Goal: Information Seeking & Learning: Learn about a topic

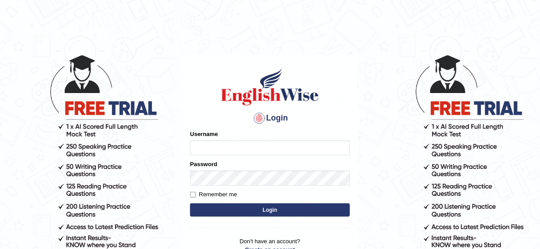
type input "Nafisa"
click at [264, 209] on button "Login" at bounding box center [270, 210] width 160 height 13
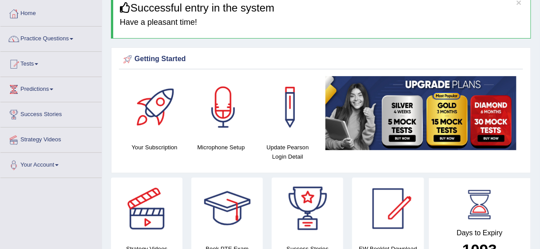
scroll to position [56, 0]
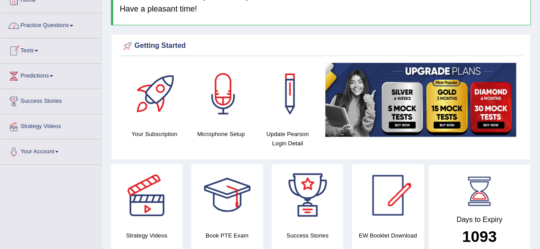
click at [71, 27] on link "Practice Questions" at bounding box center [50, 24] width 101 height 22
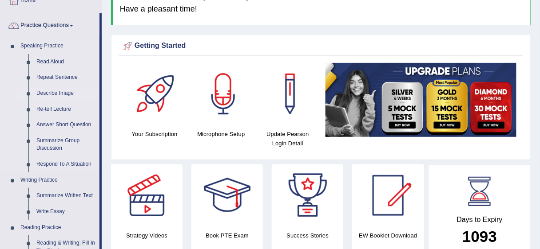
click at [63, 95] on link "Describe Image" at bounding box center [65, 94] width 67 height 16
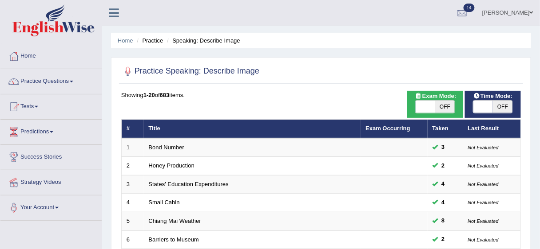
click at [509, 106] on span "OFF" at bounding box center [503, 107] width 20 height 12
checkbox input "true"
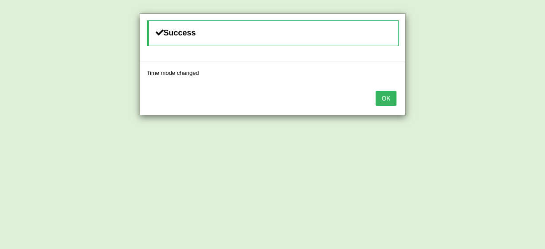
click at [390, 99] on button "OK" at bounding box center [386, 98] width 20 height 15
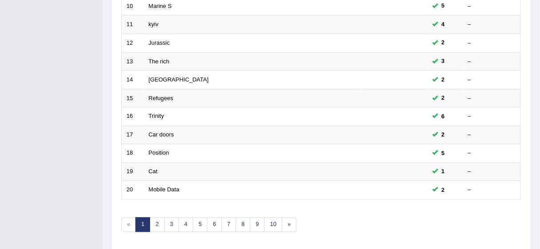
scroll to position [334, 0]
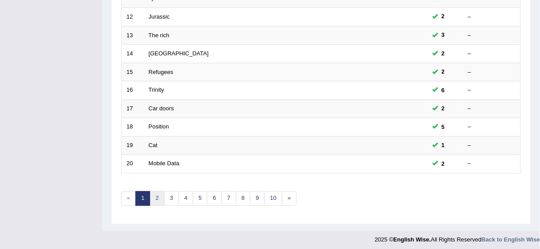
click at [154, 194] on link "2" at bounding box center [157, 199] width 15 height 15
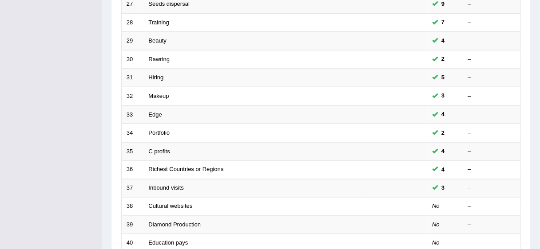
scroll to position [258, 0]
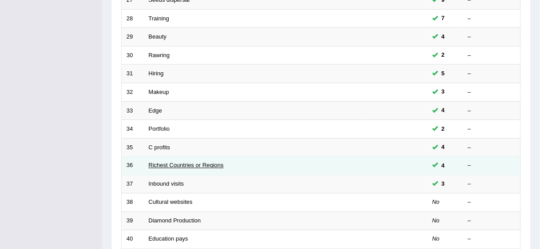
click at [197, 162] on link "Richest Countries or Regions" at bounding box center [186, 165] width 75 height 7
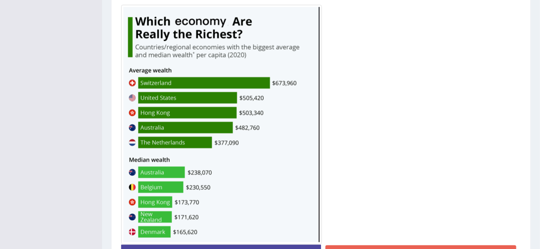
scroll to position [305, 0]
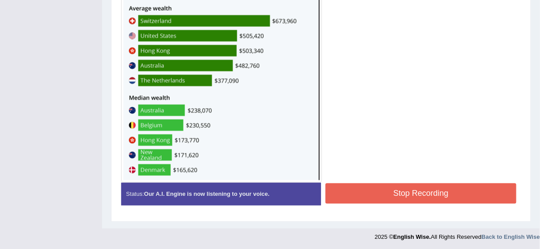
click at [405, 189] on button "Stop Recording" at bounding box center [420, 194] width 191 height 20
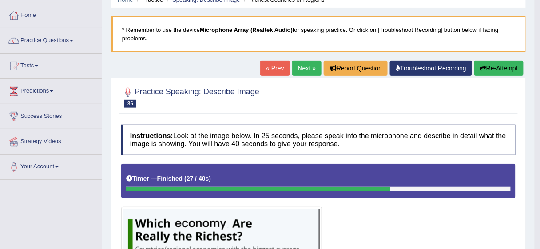
scroll to position [46, 0]
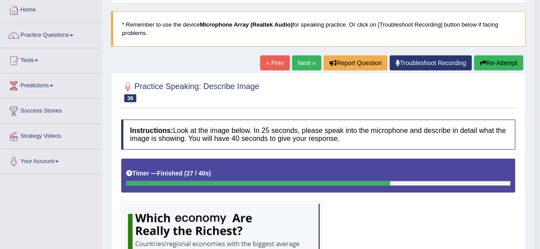
click at [491, 58] on button "Re-Attempt" at bounding box center [498, 62] width 49 height 15
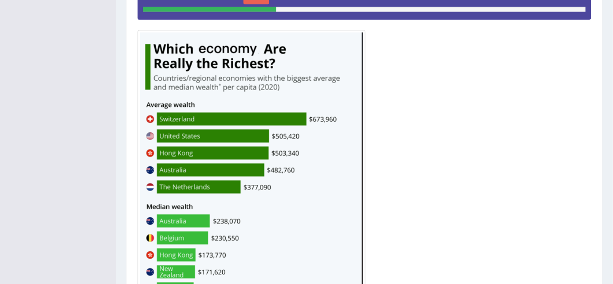
scroll to position [253, 0]
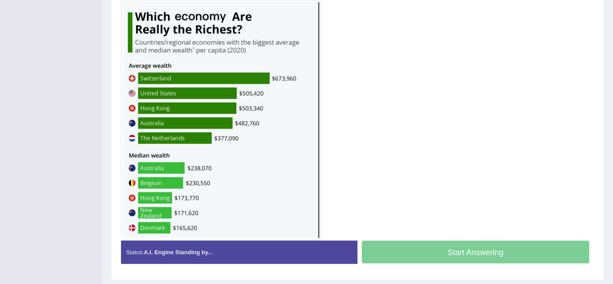
drag, startPoint x: 529, startPoint y: 2, endPoint x: 439, endPoint y: 171, distance: 191.4
click at [439, 171] on div at bounding box center [357, 97] width 473 height 285
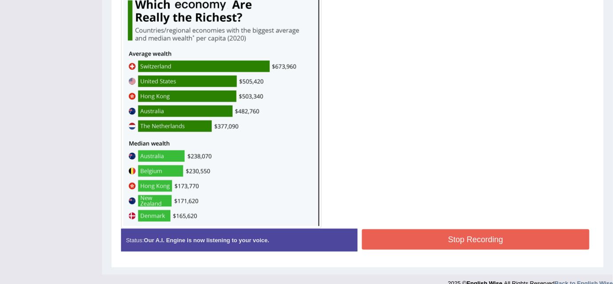
scroll to position [256, 0]
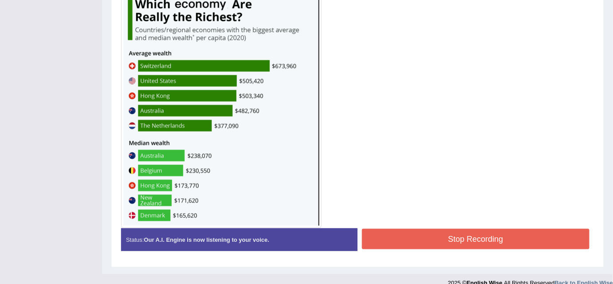
click at [491, 236] on button "Stop Recording" at bounding box center [476, 239] width 228 height 20
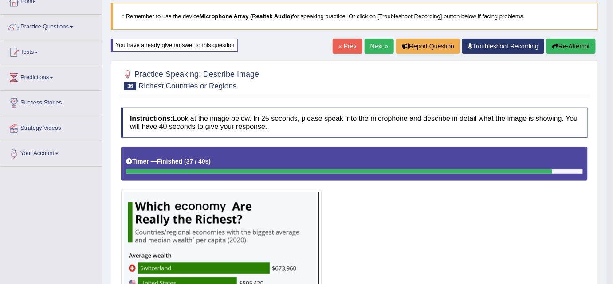
scroll to position [47, 0]
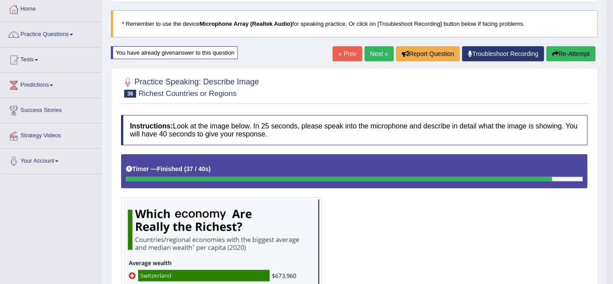
click at [539, 56] on button "Re-Attempt" at bounding box center [571, 53] width 49 height 15
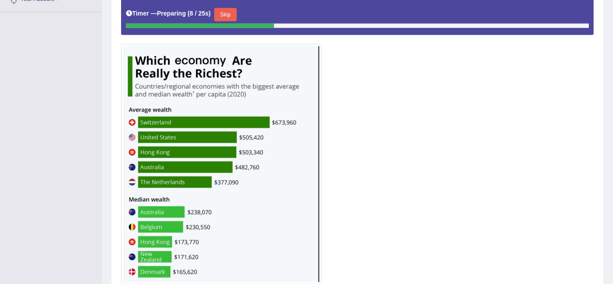
scroll to position [208, 0]
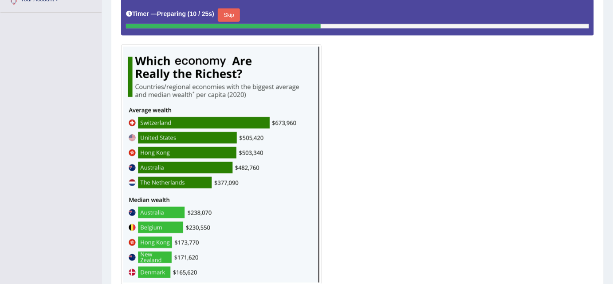
click at [225, 15] on button "Skip" at bounding box center [229, 14] width 22 height 13
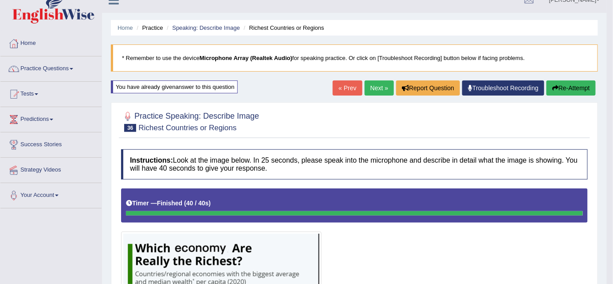
scroll to position [10, 0]
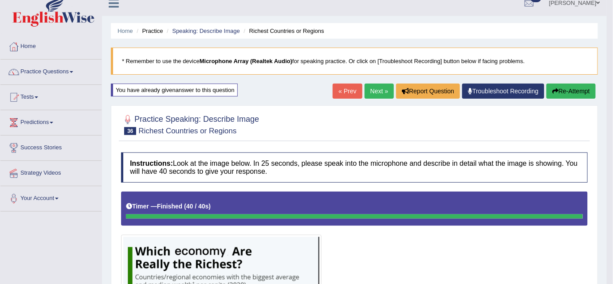
click at [567, 86] on button "Re-Attempt" at bounding box center [571, 90] width 49 height 15
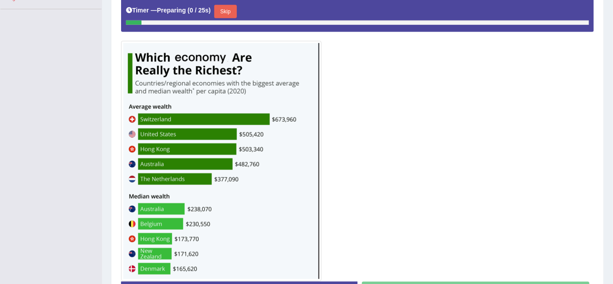
scroll to position [212, 0]
click at [226, 8] on button "Skip" at bounding box center [225, 11] width 22 height 13
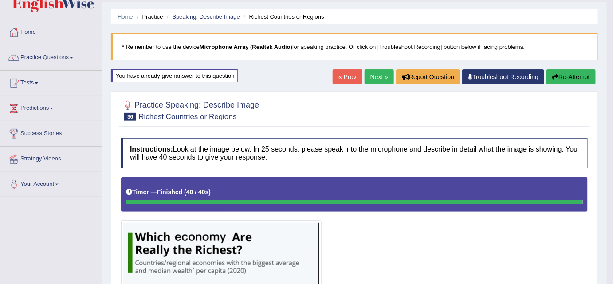
scroll to position [26, 0]
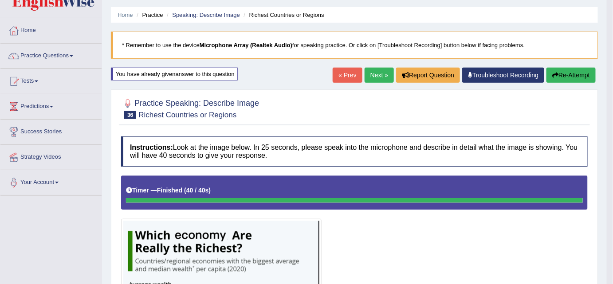
click at [572, 73] on button "Re-Attempt" at bounding box center [571, 74] width 49 height 15
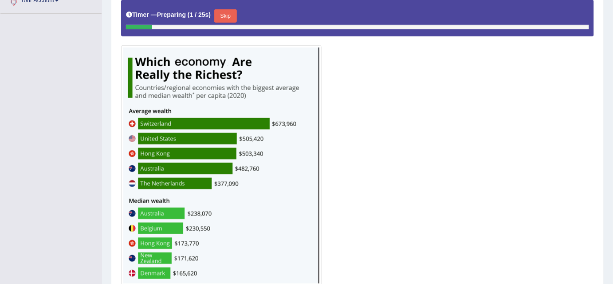
scroll to position [207, 0]
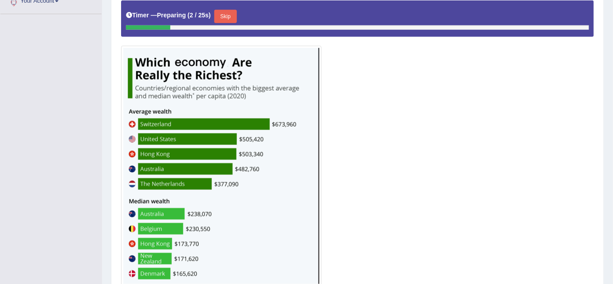
click at [231, 15] on button "Skip" at bounding box center [225, 16] width 22 height 13
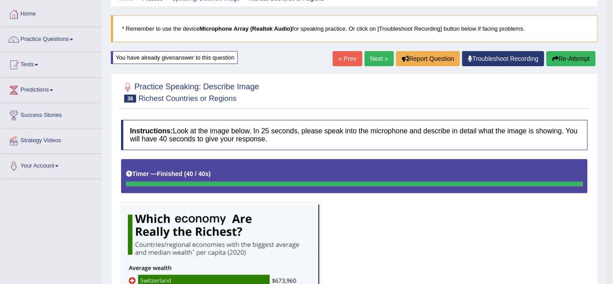
scroll to position [43, 0]
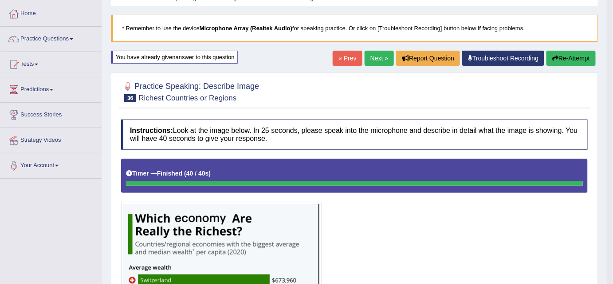
click at [572, 55] on button "Re-Attempt" at bounding box center [571, 58] width 49 height 15
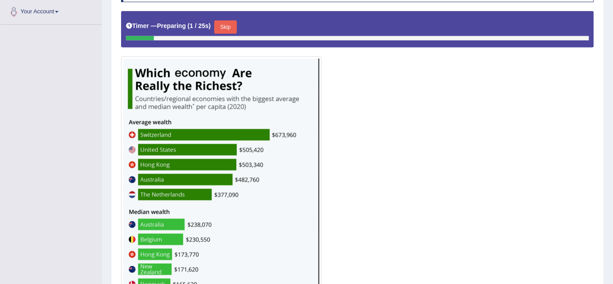
scroll to position [194, 0]
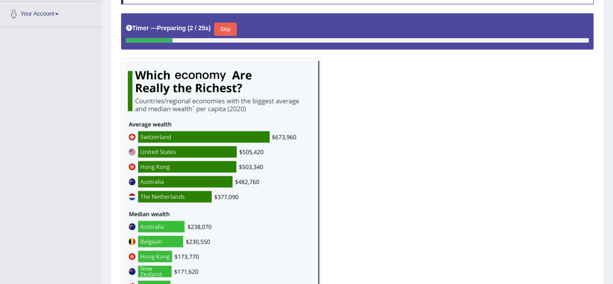
click at [232, 27] on button "Skip" at bounding box center [225, 29] width 22 height 13
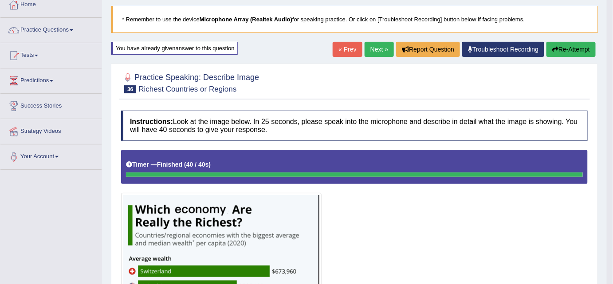
scroll to position [49, 0]
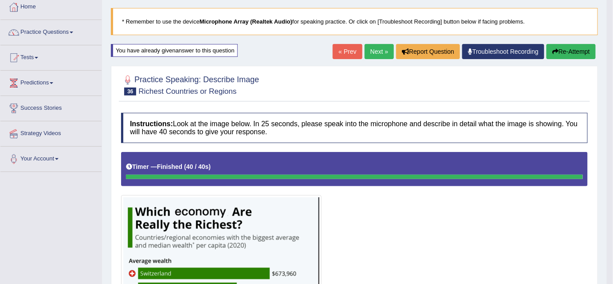
click at [567, 52] on button "Re-Attempt" at bounding box center [571, 51] width 49 height 15
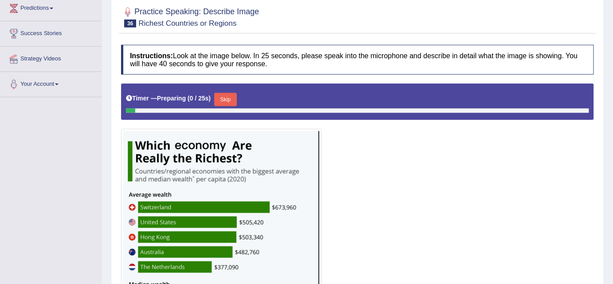
scroll to position [126, 0]
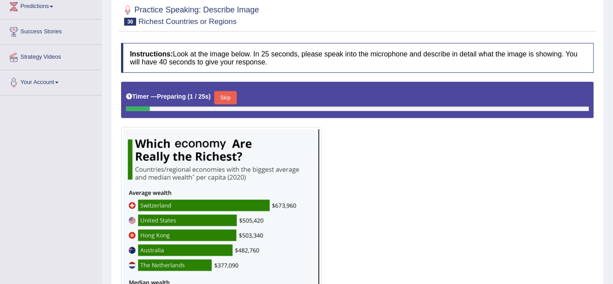
click at [228, 96] on button "Skip" at bounding box center [225, 97] width 22 height 13
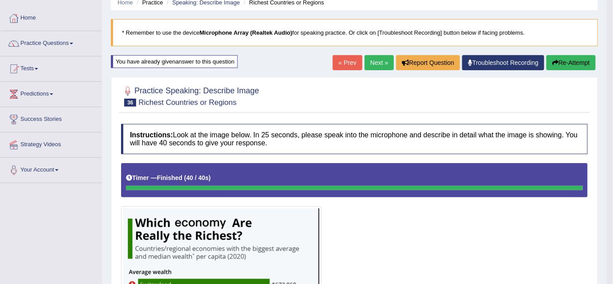
scroll to position [43, 0]
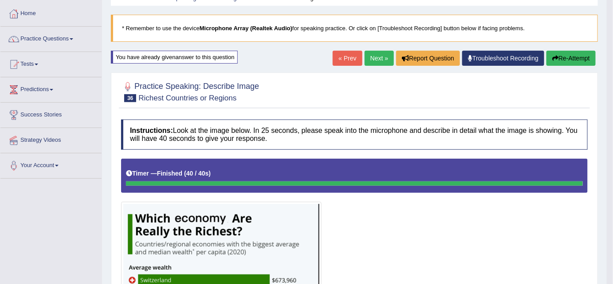
click at [576, 63] on button "Re-Attempt" at bounding box center [571, 58] width 49 height 15
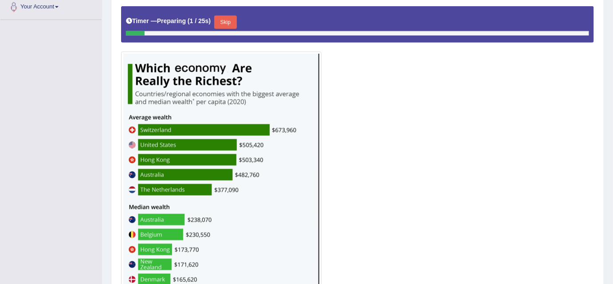
scroll to position [201, 0]
click at [226, 24] on button "Skip" at bounding box center [225, 22] width 22 height 13
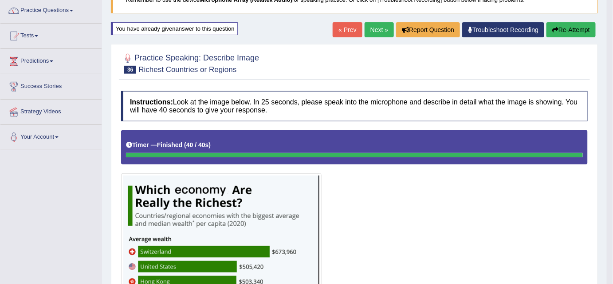
scroll to position [60, 0]
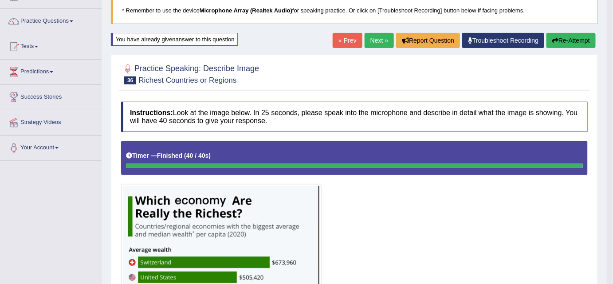
click at [564, 34] on button "Re-Attempt" at bounding box center [571, 40] width 49 height 15
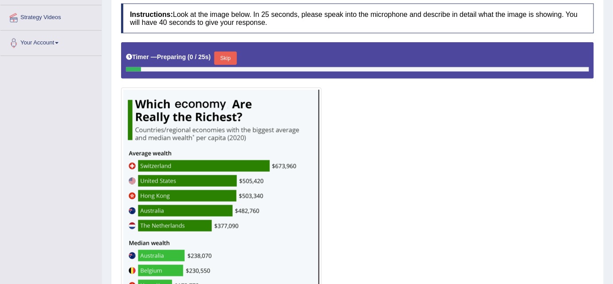
scroll to position [171, 0]
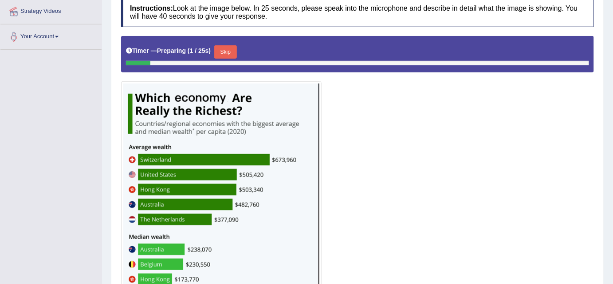
click at [229, 48] on button "Skip" at bounding box center [225, 51] width 22 height 13
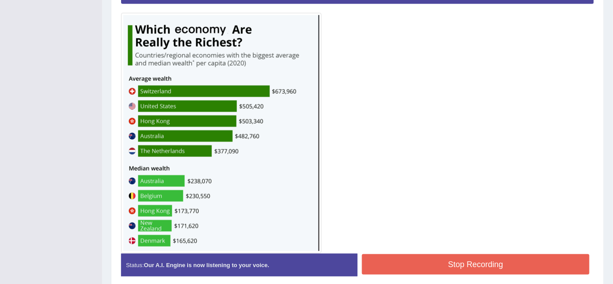
scroll to position [232, 0]
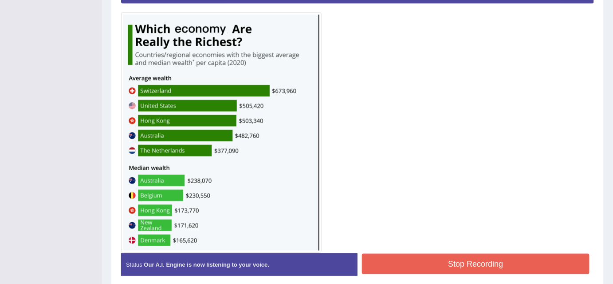
click at [466, 267] on button "Stop Recording" at bounding box center [476, 263] width 228 height 20
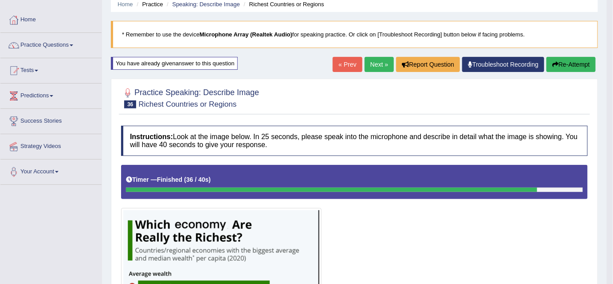
scroll to position [26, 0]
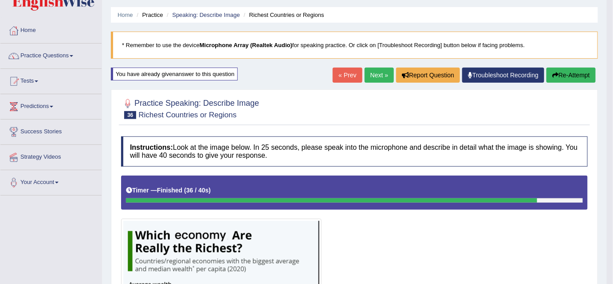
click at [383, 75] on link "Next »" at bounding box center [379, 74] width 29 height 15
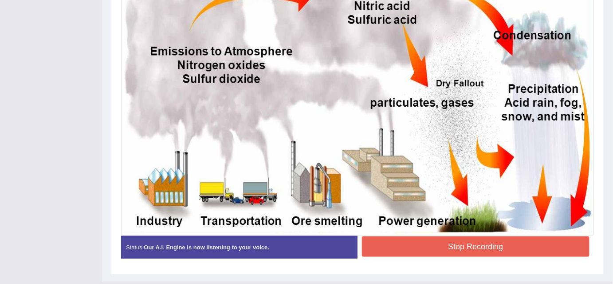
scroll to position [285, 0]
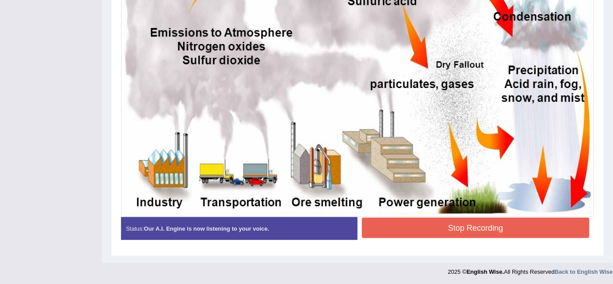
click at [484, 225] on button "Stop Recording" at bounding box center [476, 227] width 228 height 20
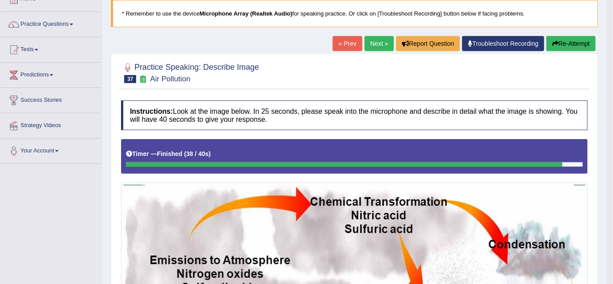
scroll to position [55, 0]
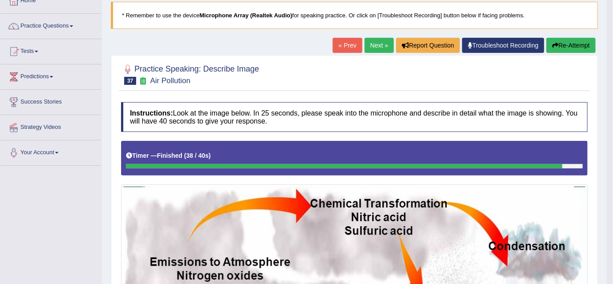
click at [572, 46] on button "Re-Attempt" at bounding box center [571, 45] width 49 height 15
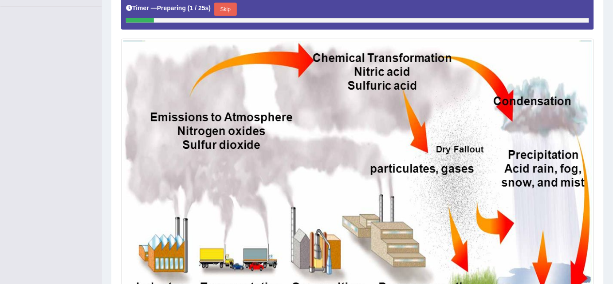
scroll to position [214, 0]
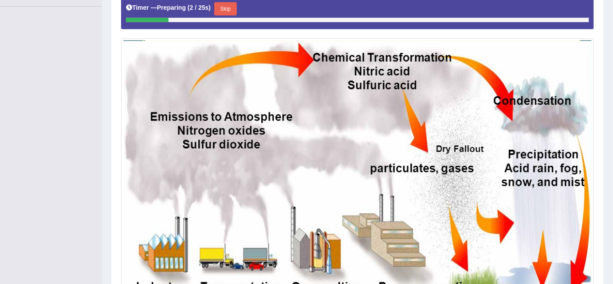
click at [231, 13] on button "Skip" at bounding box center [225, 8] width 22 height 13
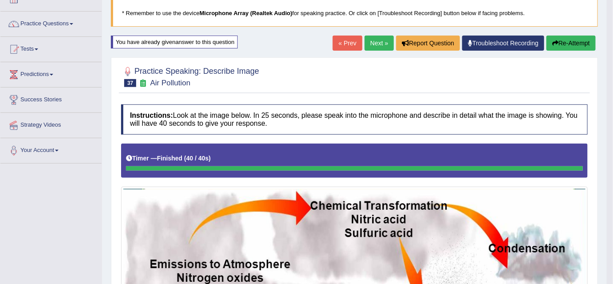
scroll to position [55, 0]
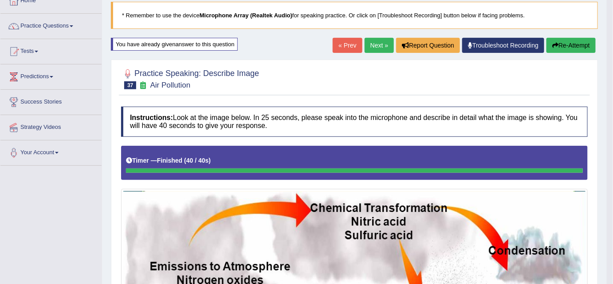
click at [569, 45] on button "Re-Attempt" at bounding box center [571, 45] width 49 height 15
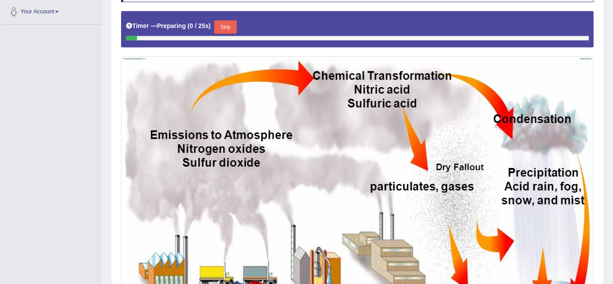
scroll to position [198, 0]
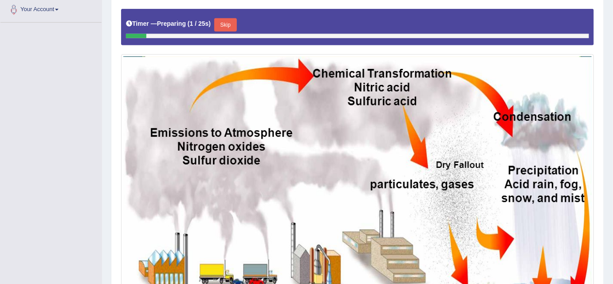
click at [225, 20] on button "Skip" at bounding box center [225, 24] width 22 height 13
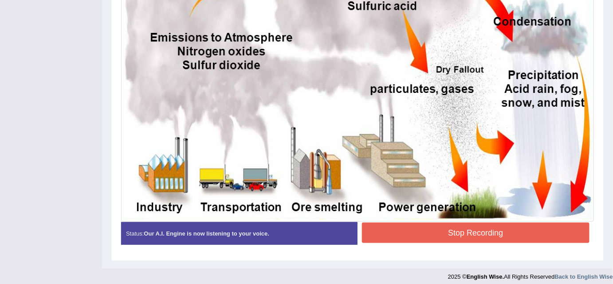
scroll to position [285, 0]
click at [467, 232] on button "Stop Recording" at bounding box center [476, 232] width 228 height 20
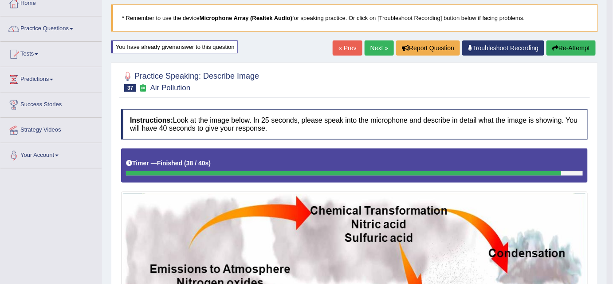
scroll to position [48, 0]
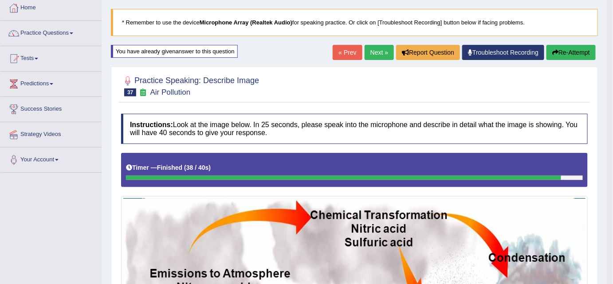
click at [575, 52] on button "Re-Attempt" at bounding box center [571, 52] width 49 height 15
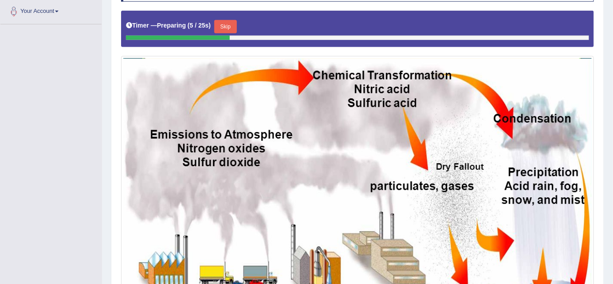
scroll to position [196, 0]
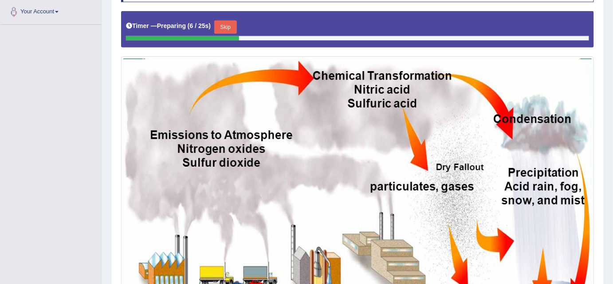
click at [224, 26] on button "Skip" at bounding box center [225, 26] width 22 height 13
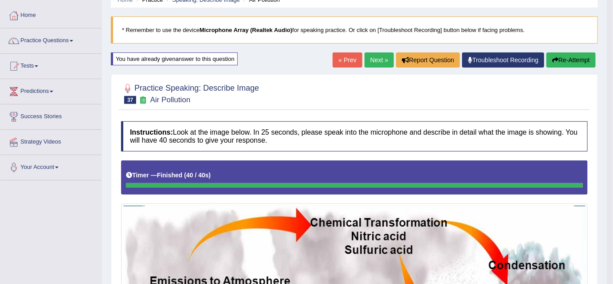
scroll to position [40, 0]
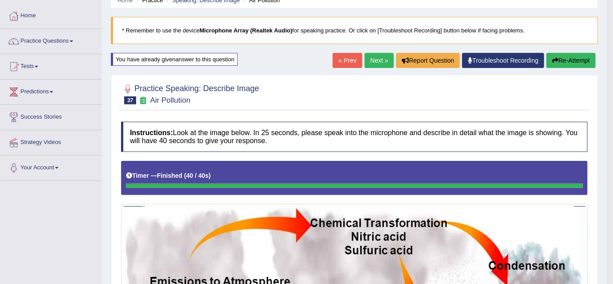
click at [570, 64] on button "Re-Attempt" at bounding box center [571, 60] width 49 height 15
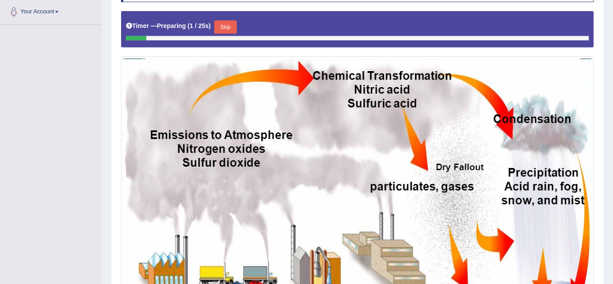
scroll to position [195, 0]
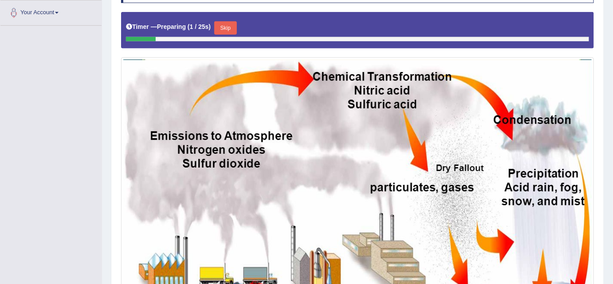
click at [225, 26] on button "Skip" at bounding box center [225, 27] width 22 height 13
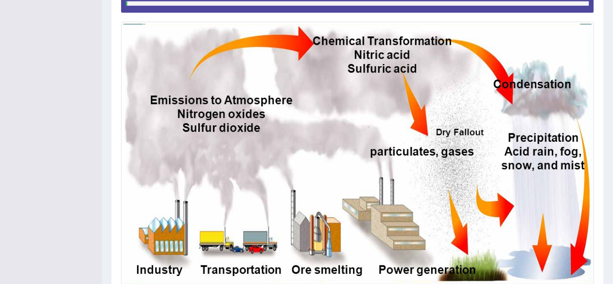
scroll to position [249, 0]
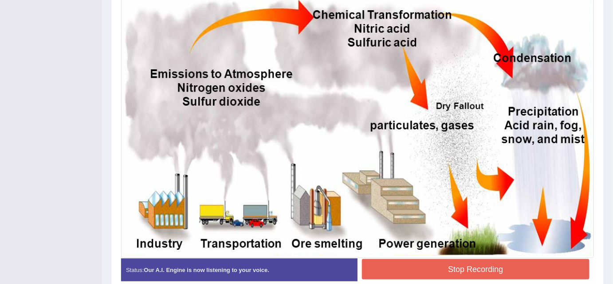
click at [481, 267] on button "Stop Recording" at bounding box center [476, 269] width 228 height 20
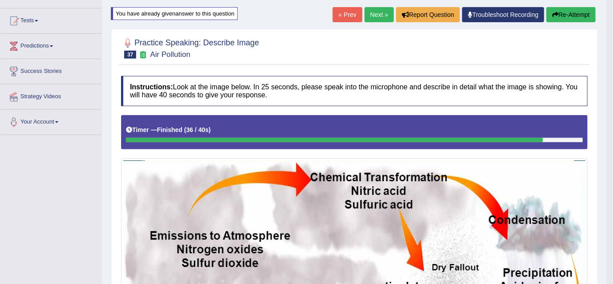
scroll to position [74, 0]
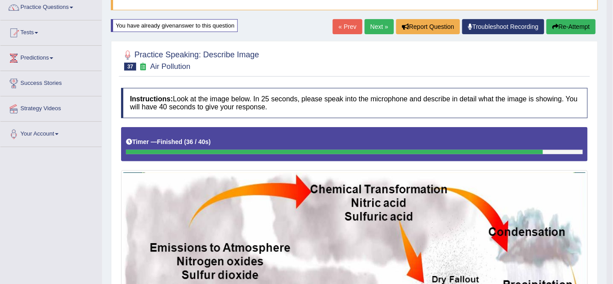
click at [570, 24] on button "Re-Attempt" at bounding box center [571, 26] width 49 height 15
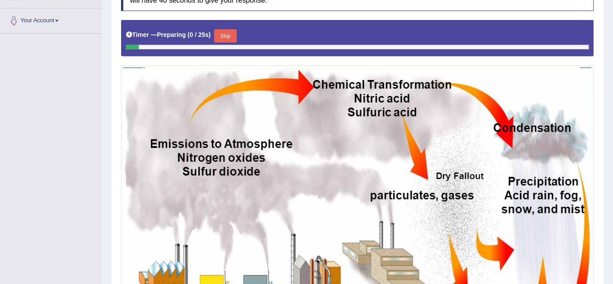
scroll to position [189, 0]
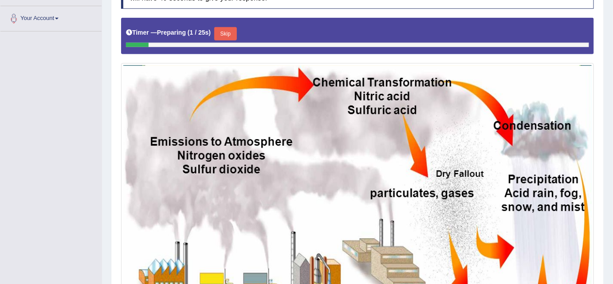
click at [229, 28] on button "Skip" at bounding box center [225, 33] width 22 height 13
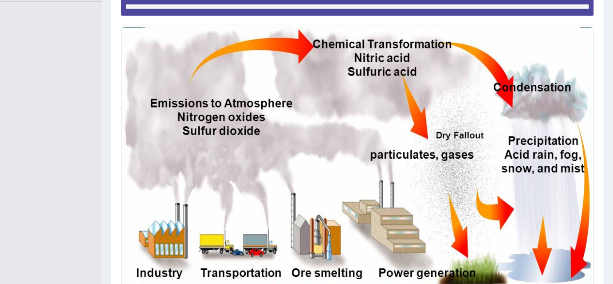
scroll to position [242, 0]
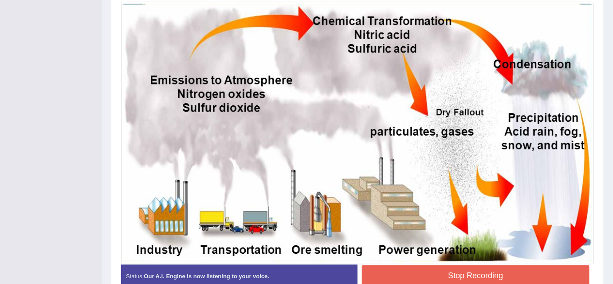
click at [473, 274] on button "Stop Recording" at bounding box center [476, 275] width 228 height 20
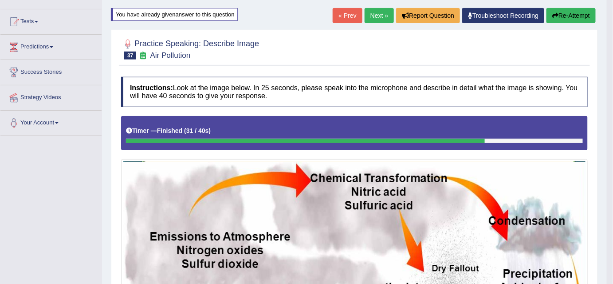
scroll to position [83, 0]
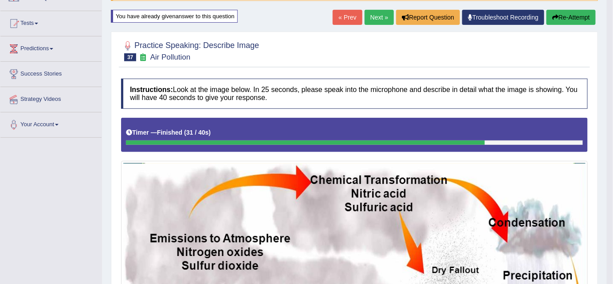
click at [556, 18] on icon "button" at bounding box center [555, 17] width 6 height 6
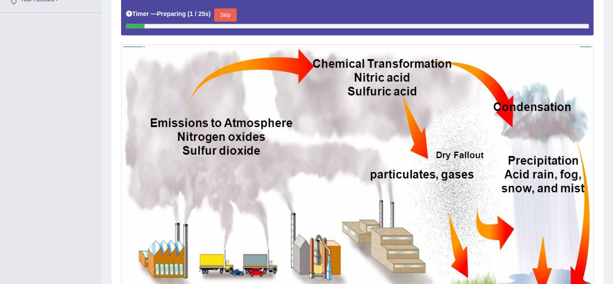
scroll to position [209, 0]
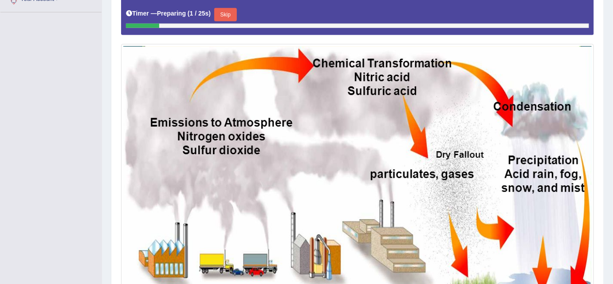
click at [231, 14] on button "Skip" at bounding box center [225, 14] width 22 height 13
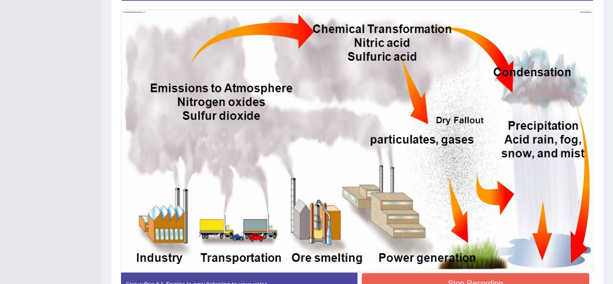
scroll to position [235, 0]
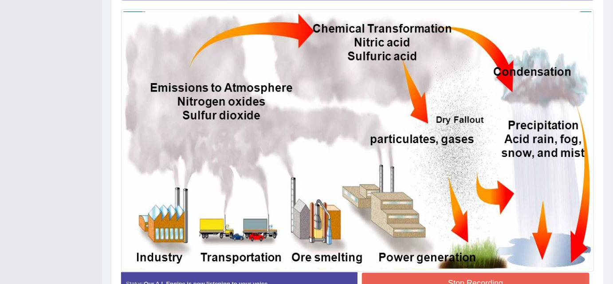
click at [481, 280] on button "Stop Recording" at bounding box center [476, 282] width 228 height 20
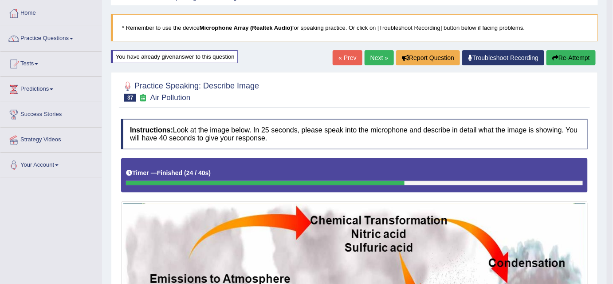
scroll to position [43, 0]
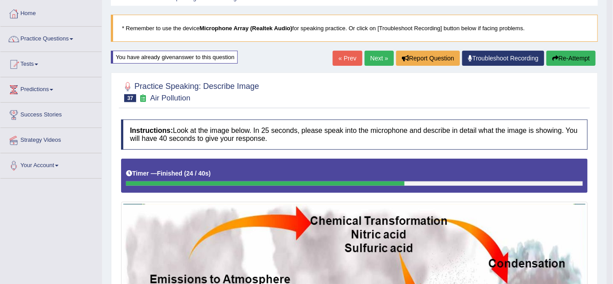
click at [577, 58] on button "Re-Attempt" at bounding box center [571, 58] width 49 height 15
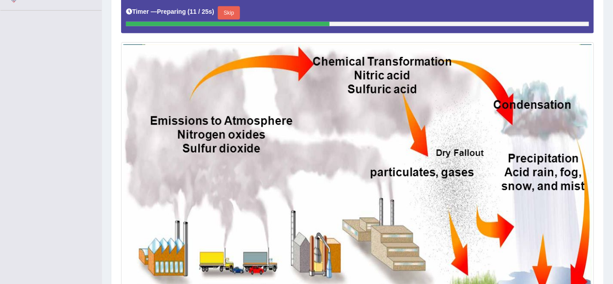
scroll to position [209, 0]
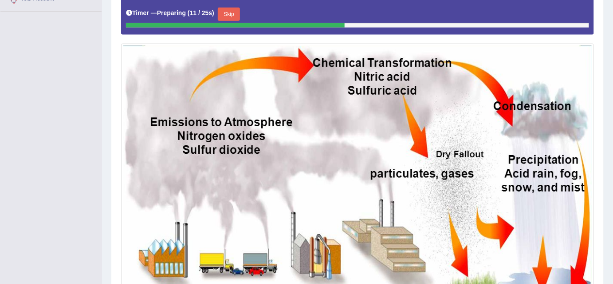
click at [235, 9] on button "Skip" at bounding box center [229, 14] width 22 height 13
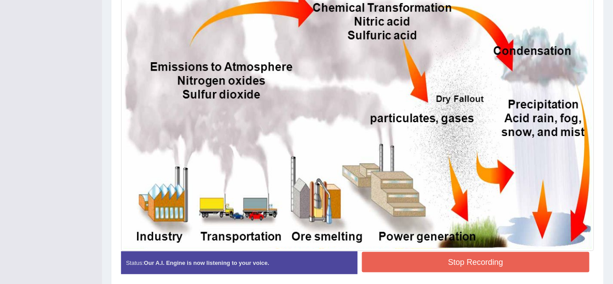
scroll to position [256, 0]
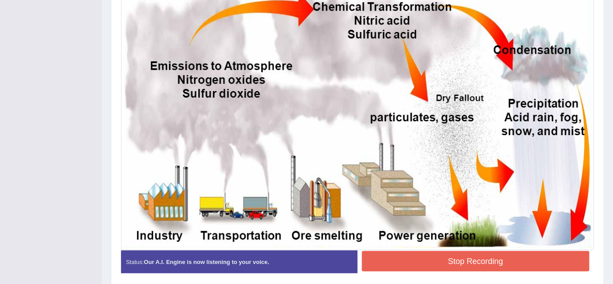
click at [471, 260] on button "Stop Recording" at bounding box center [476, 261] width 228 height 20
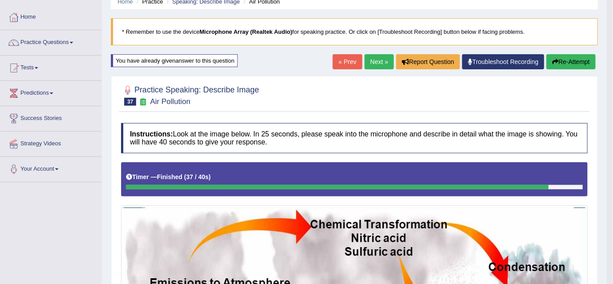
scroll to position [37, 0]
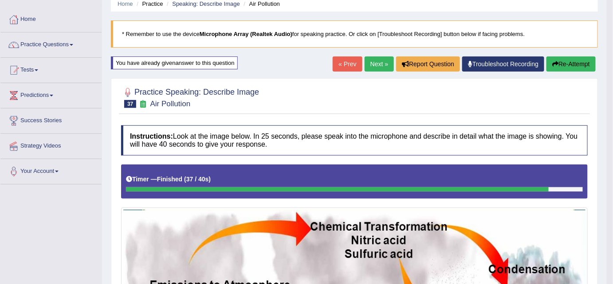
click at [567, 61] on button "Re-Attempt" at bounding box center [571, 63] width 49 height 15
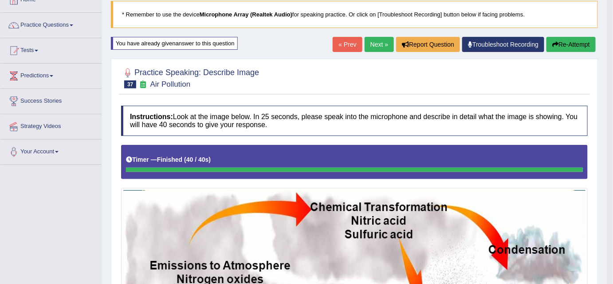
scroll to position [50, 0]
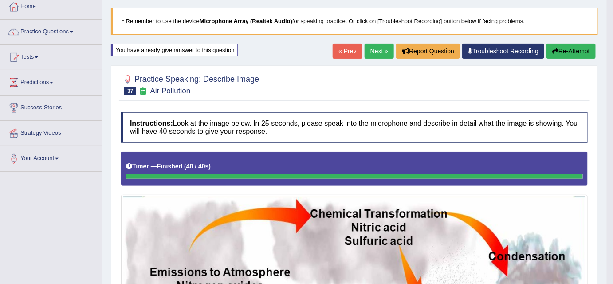
click at [568, 51] on button "Re-Attempt" at bounding box center [571, 50] width 49 height 15
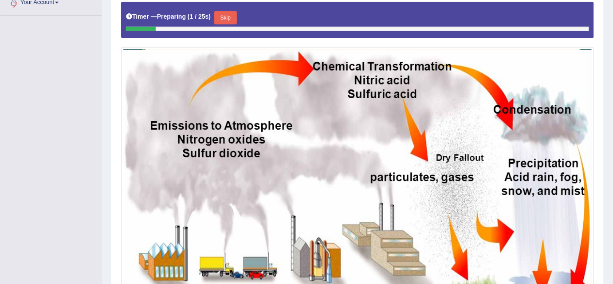
scroll to position [201, 0]
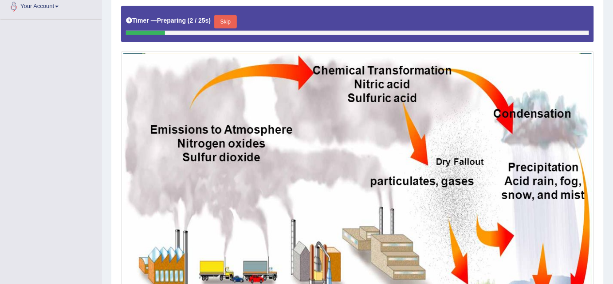
click at [232, 21] on button "Skip" at bounding box center [225, 21] width 22 height 13
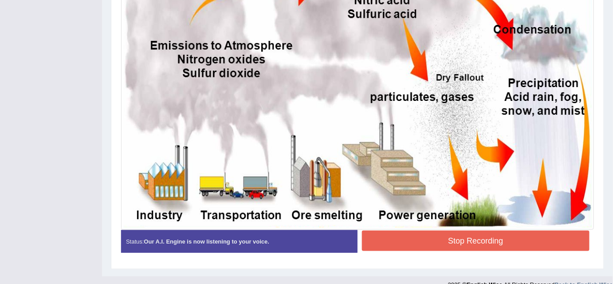
scroll to position [290, 0]
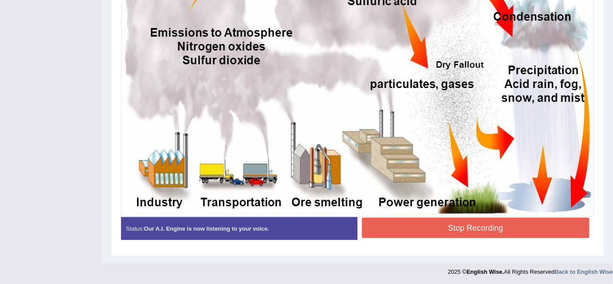
click at [484, 225] on button "Stop Recording" at bounding box center [476, 227] width 228 height 20
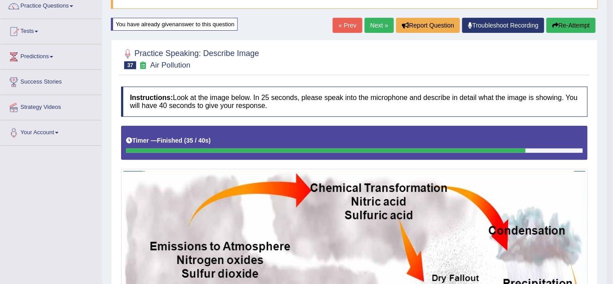
scroll to position [72, 0]
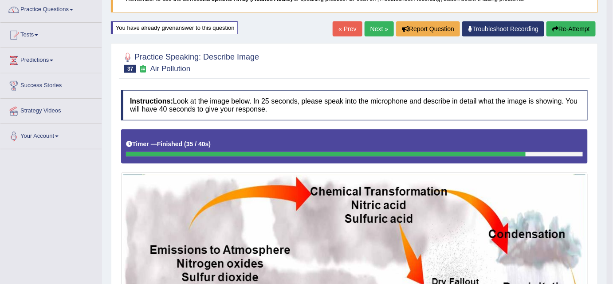
click at [574, 28] on button "Re-Attempt" at bounding box center [571, 28] width 49 height 15
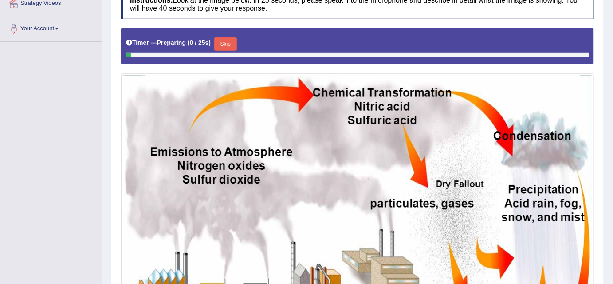
scroll to position [179, 0]
click at [229, 43] on button "Skip" at bounding box center [225, 43] width 22 height 13
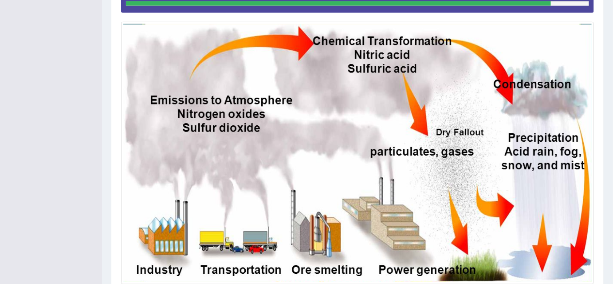
scroll to position [290, 0]
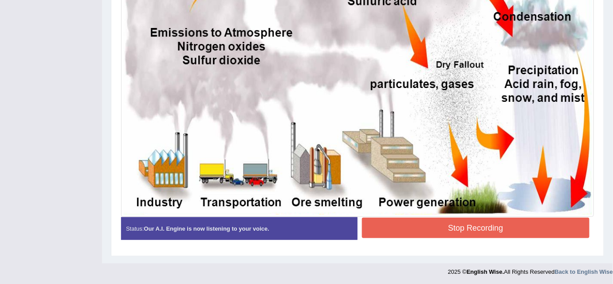
click at [476, 225] on button "Stop Recording" at bounding box center [476, 227] width 228 height 20
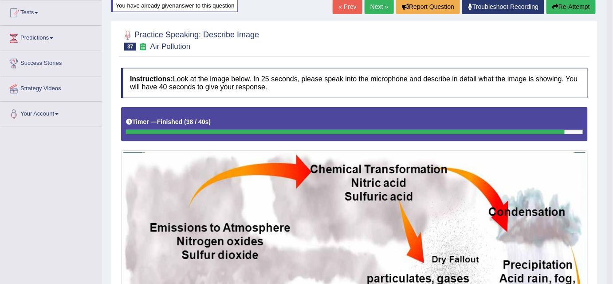
scroll to position [0, 0]
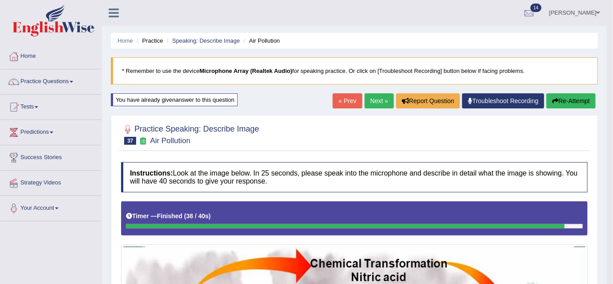
click at [381, 105] on link "Next »" at bounding box center [379, 100] width 29 height 15
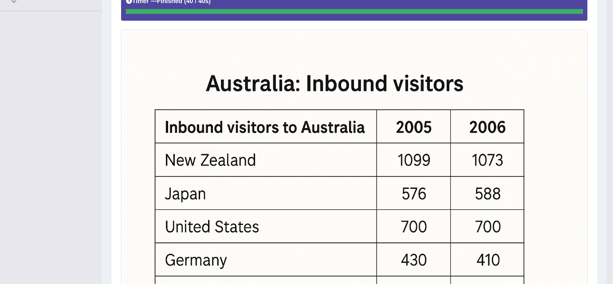
scroll to position [210, 0]
click at [421, 147] on img at bounding box center [354, 186] width 462 height 308
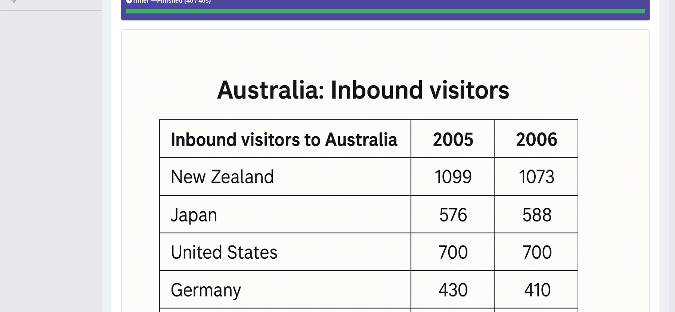
click at [369, 223] on img at bounding box center [385, 206] width 524 height 349
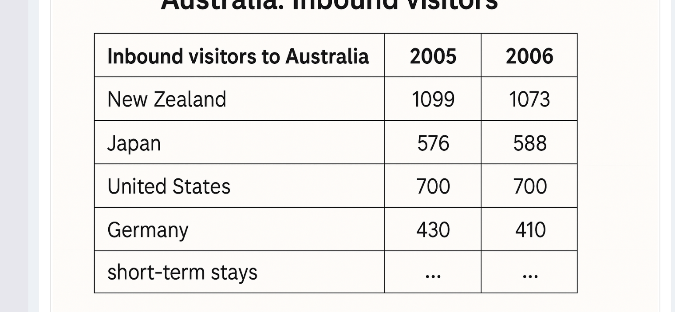
scroll to position [260, 0]
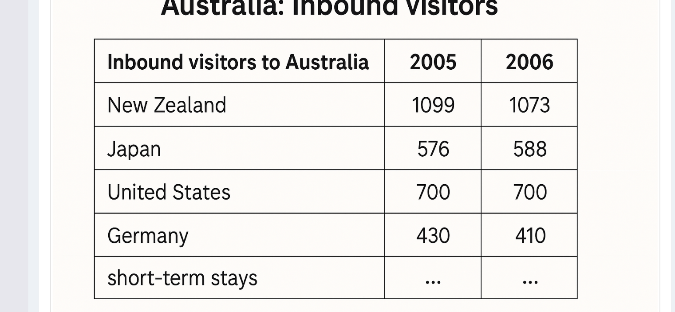
click at [613, 138] on img at bounding box center [385, 156] width 524 height 349
click at [612, 139] on img at bounding box center [385, 156] width 524 height 349
click at [607, 138] on img at bounding box center [385, 156] width 524 height 349
click at [604, 137] on img at bounding box center [385, 156] width 524 height 349
click at [603, 135] on img at bounding box center [385, 156] width 524 height 349
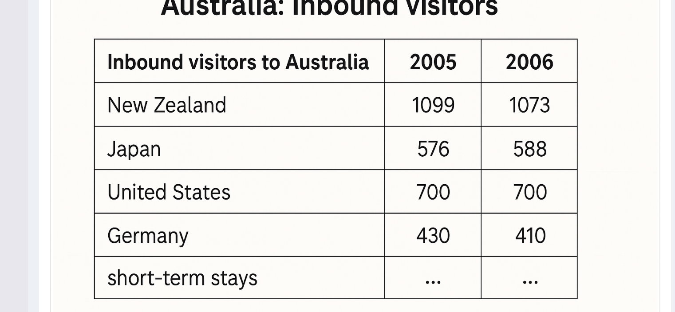
click at [600, 135] on img at bounding box center [385, 156] width 524 height 349
click at [603, 136] on img at bounding box center [385, 156] width 524 height 349
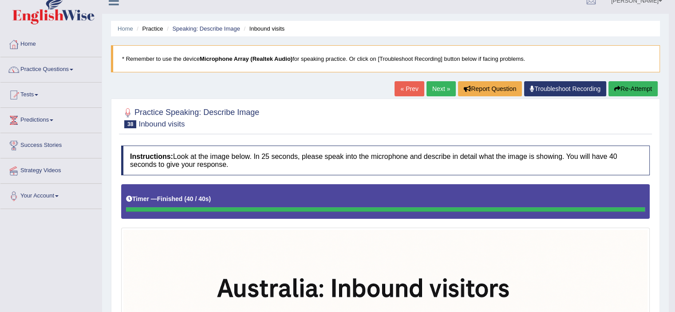
scroll to position [23, 0]
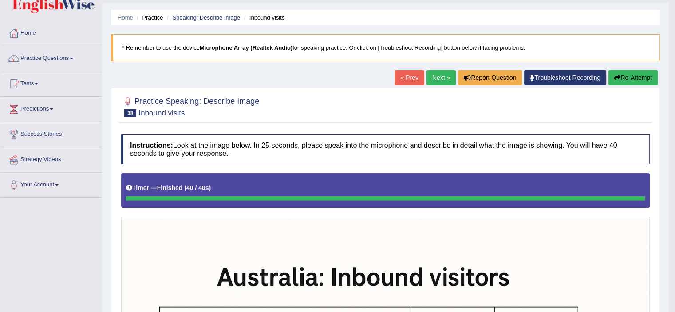
click at [613, 76] on button "Re-Attempt" at bounding box center [632, 77] width 49 height 15
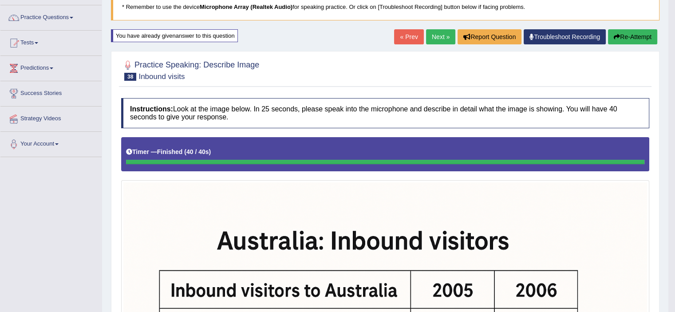
scroll to position [62, 0]
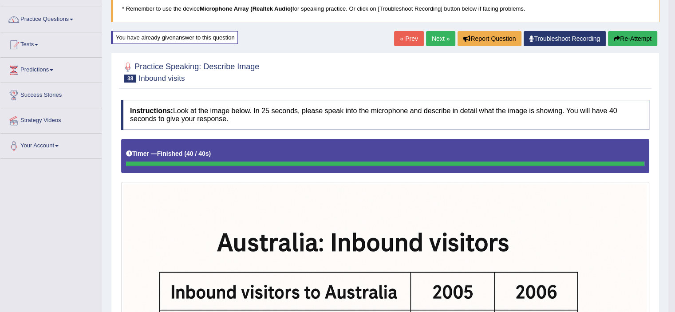
click at [624, 35] on button "Re-Attempt" at bounding box center [632, 38] width 49 height 15
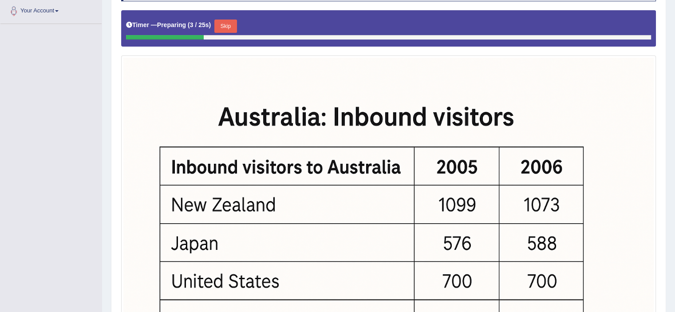
scroll to position [190, 0]
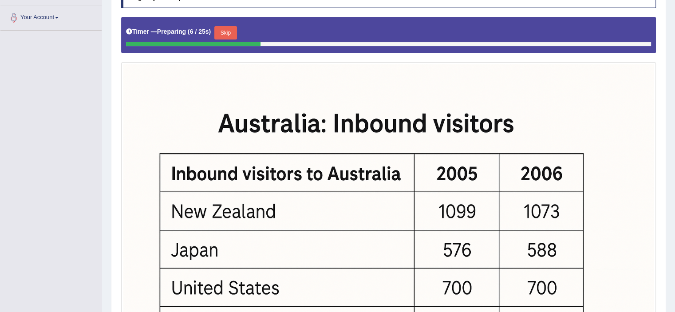
click at [232, 31] on button "Skip" at bounding box center [225, 32] width 22 height 13
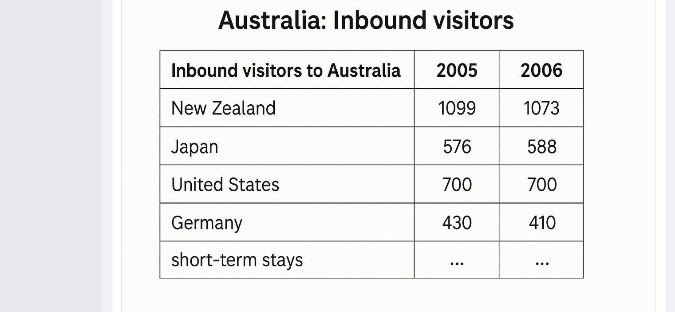
scroll to position [357, 0]
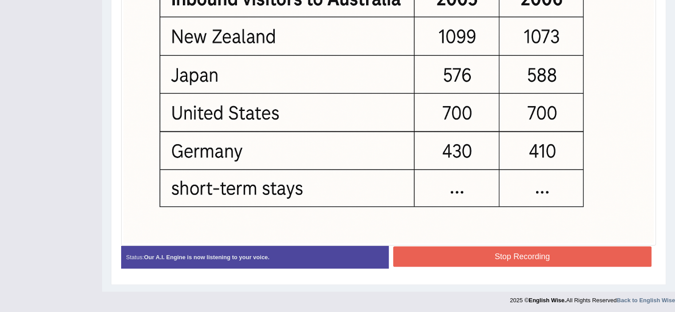
click at [488, 259] on button "Stop Recording" at bounding box center [522, 256] width 259 height 20
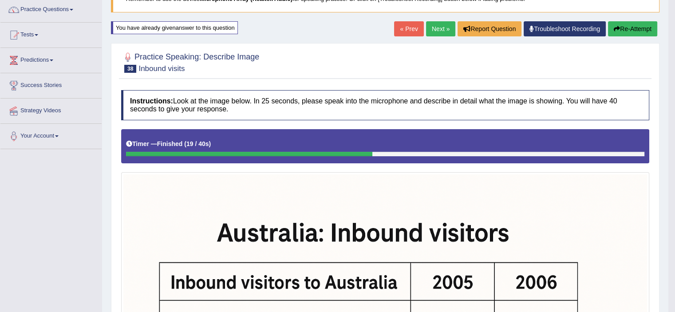
scroll to position [70, 0]
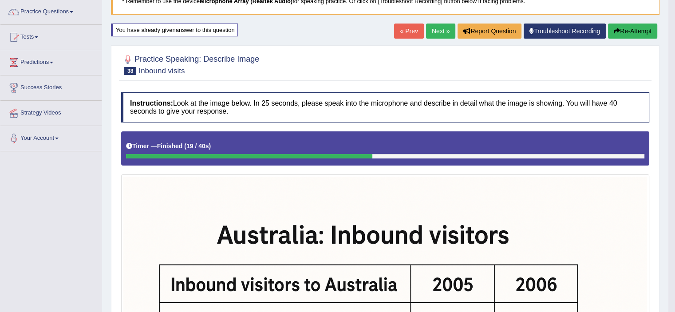
click at [638, 27] on button "Re-Attempt" at bounding box center [632, 31] width 49 height 15
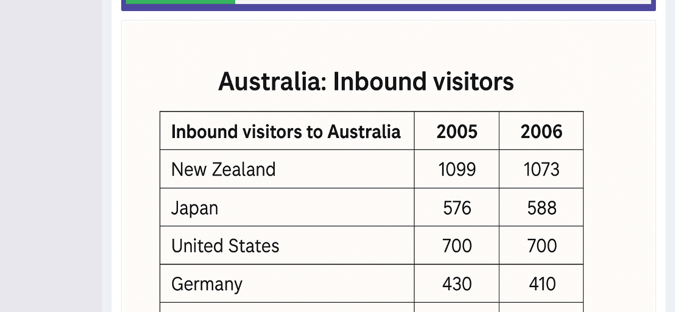
scroll to position [193, 0]
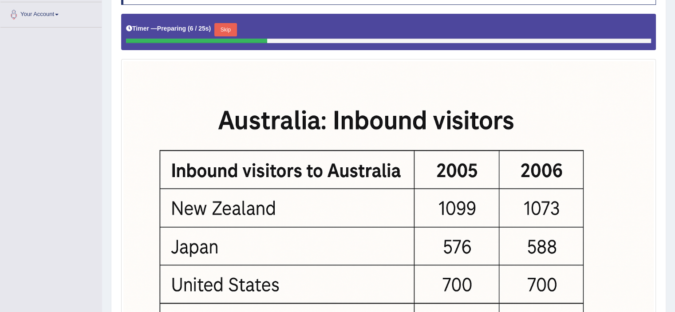
click at [223, 24] on button "Skip" at bounding box center [225, 29] width 22 height 13
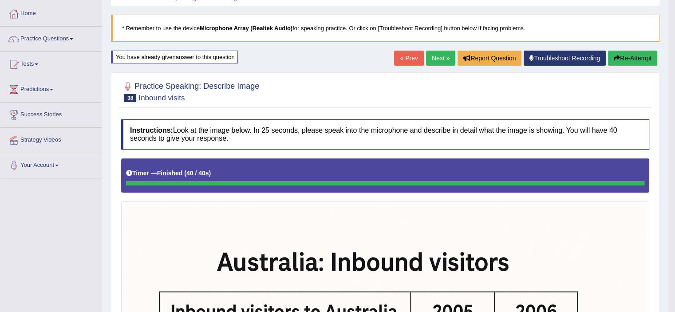
scroll to position [41, 0]
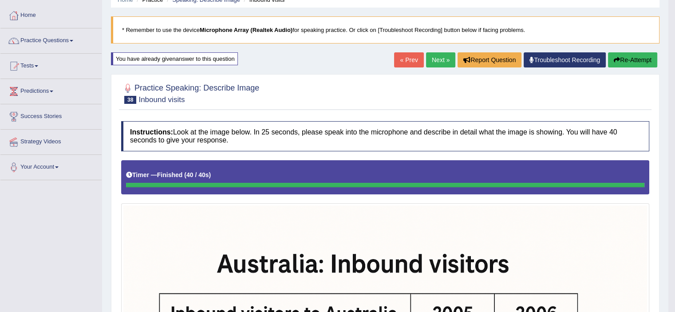
click at [635, 56] on button "Re-Attempt" at bounding box center [632, 59] width 49 height 15
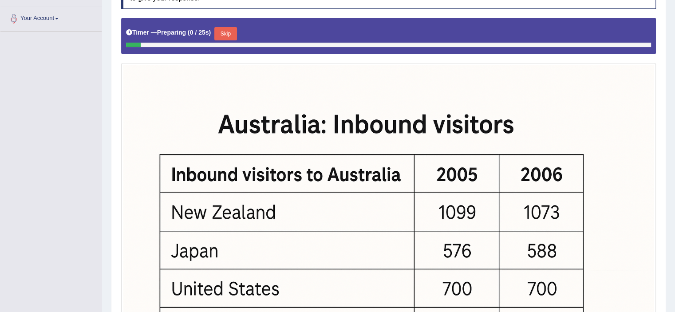
scroll to position [193, 0]
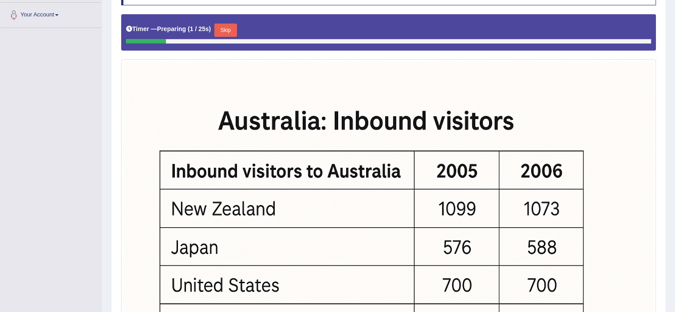
click at [229, 30] on button "Skip" at bounding box center [225, 30] width 22 height 13
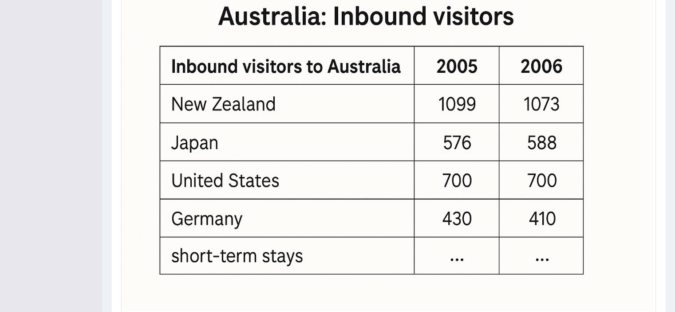
scroll to position [357, 0]
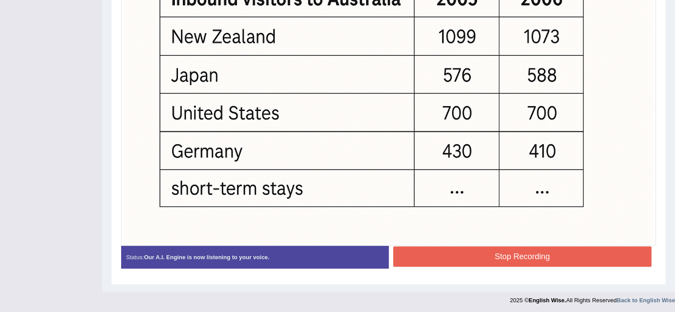
click at [529, 246] on button "Stop Recording" at bounding box center [522, 256] width 259 height 20
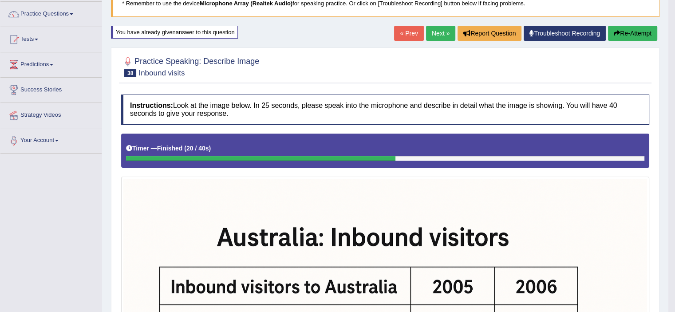
scroll to position [64, 0]
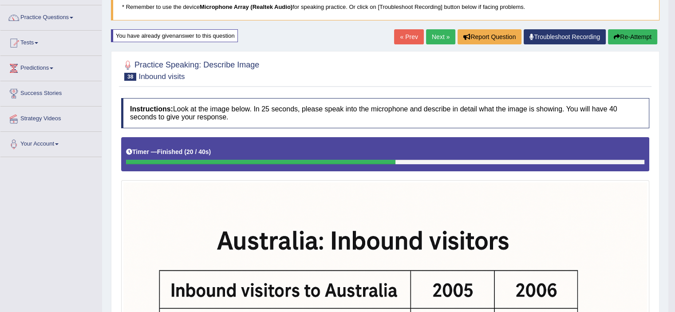
click at [630, 36] on button "Re-Attempt" at bounding box center [632, 36] width 49 height 15
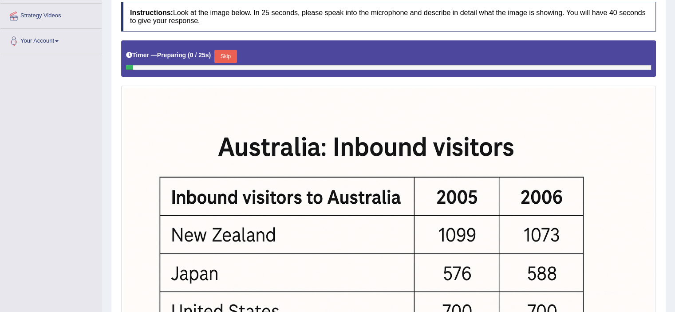
scroll to position [198, 0]
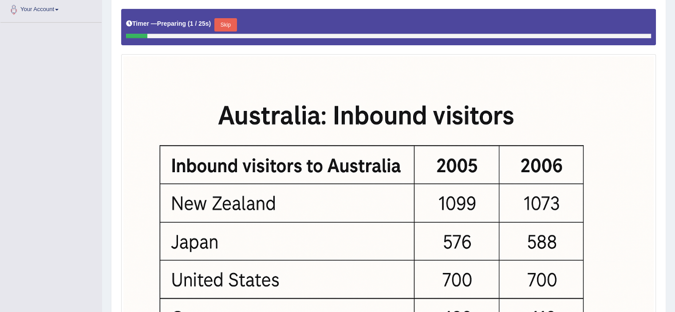
click at [234, 20] on button "Skip" at bounding box center [225, 24] width 22 height 13
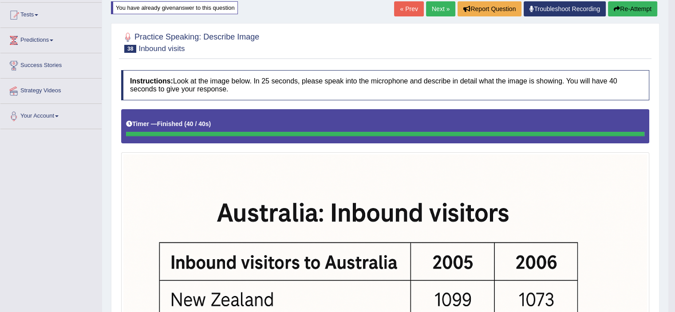
scroll to position [79, 0]
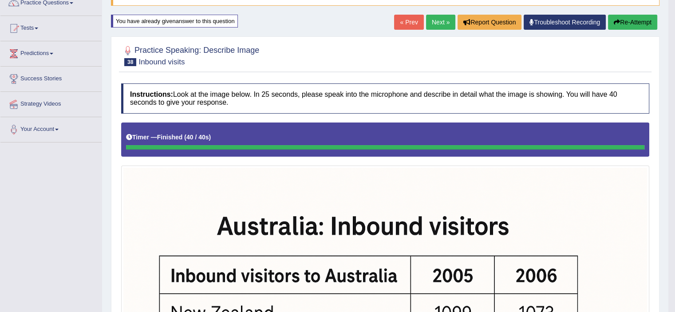
click at [628, 15] on button "Re-Attempt" at bounding box center [632, 22] width 49 height 15
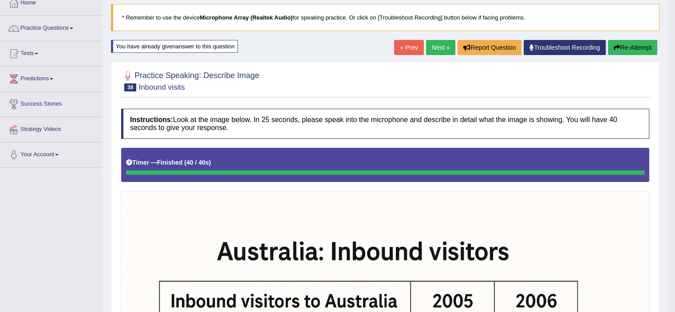
scroll to position [53, 0]
click at [632, 51] on button "Re-Attempt" at bounding box center [632, 47] width 49 height 15
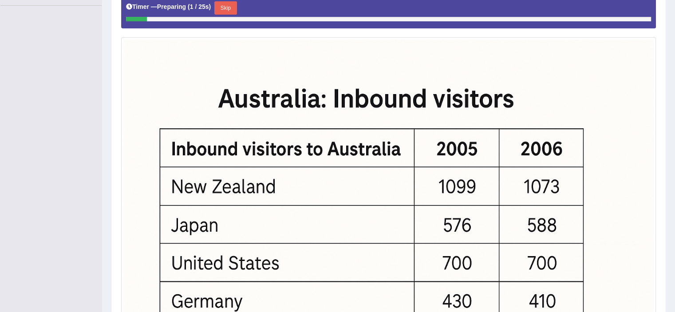
scroll to position [215, 0]
click at [228, 9] on button "Skip" at bounding box center [225, 8] width 22 height 13
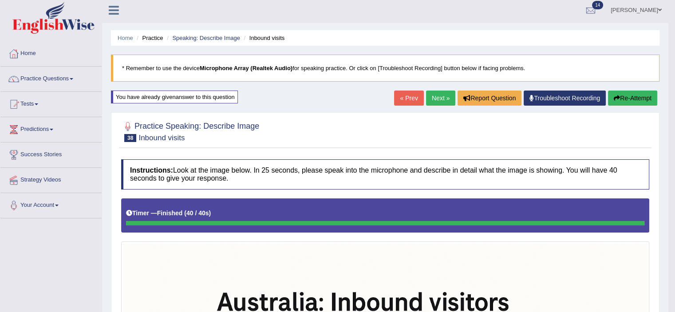
scroll to position [1, 0]
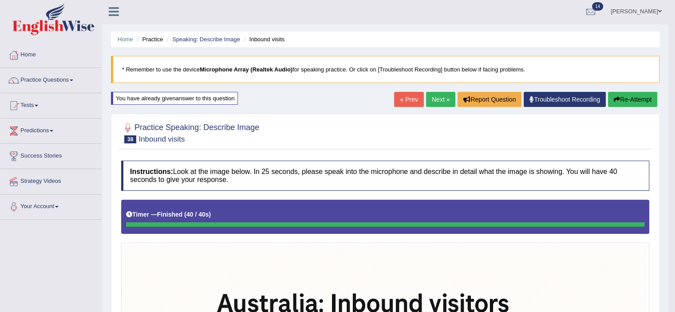
click at [434, 101] on link "Next »" at bounding box center [440, 99] width 29 height 15
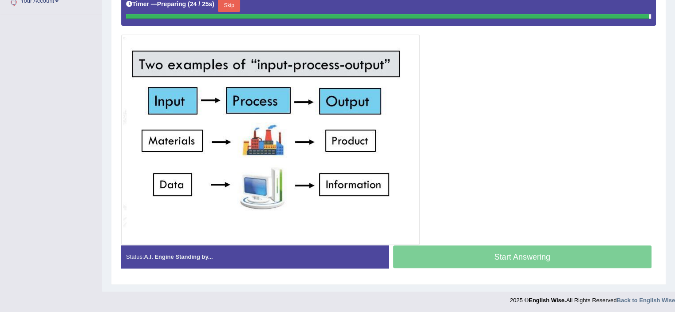
scroll to position [205, 0]
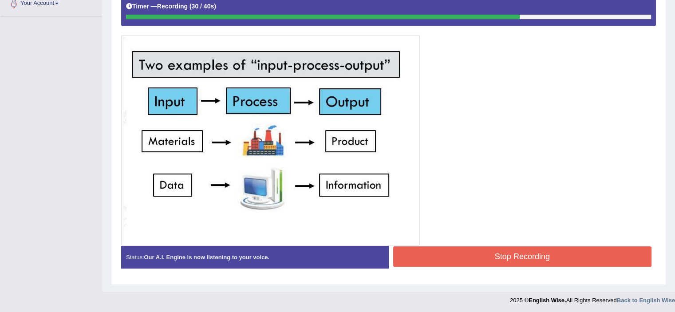
click at [521, 253] on button "Stop Recording" at bounding box center [522, 256] width 259 height 20
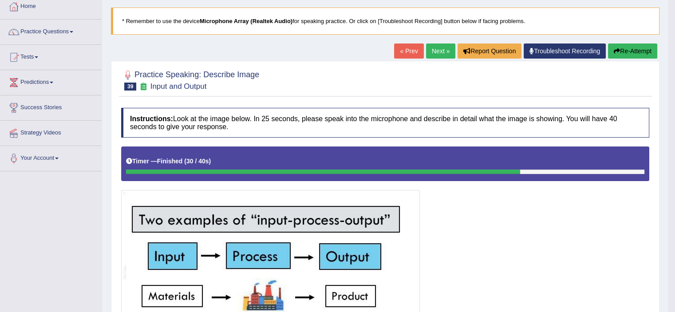
scroll to position [49, 0]
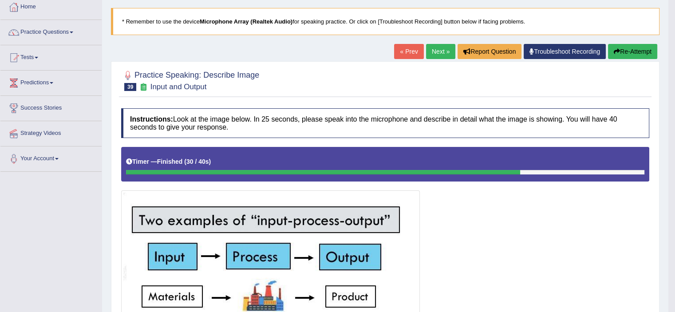
click at [635, 51] on button "Re-Attempt" at bounding box center [632, 51] width 49 height 15
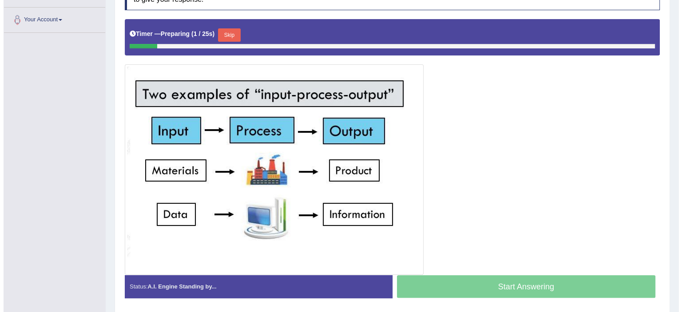
scroll to position [188, 0]
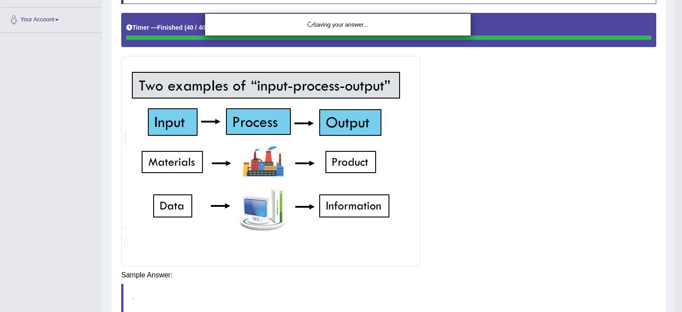
click at [513, 273] on div "Saving your answer..." at bounding box center [341, 156] width 682 height 312
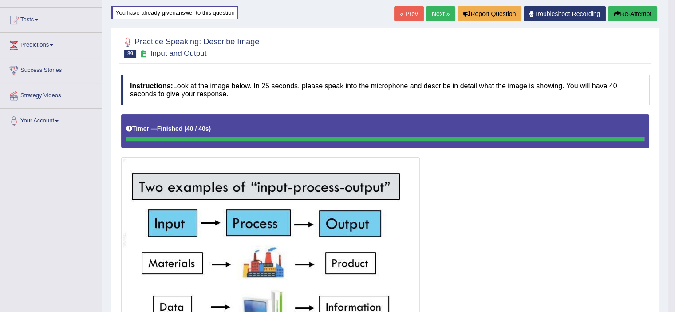
scroll to position [82, 0]
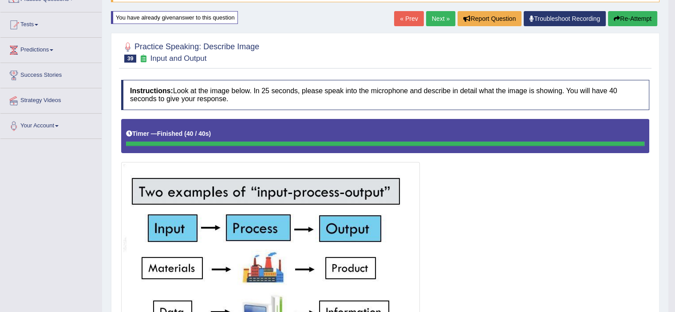
click at [631, 16] on button "Re-Attempt" at bounding box center [632, 18] width 49 height 15
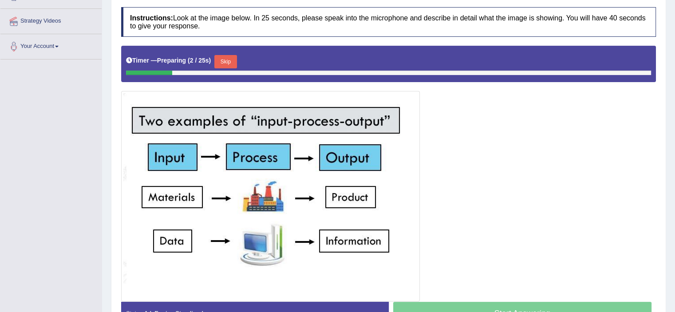
scroll to position [166, 0]
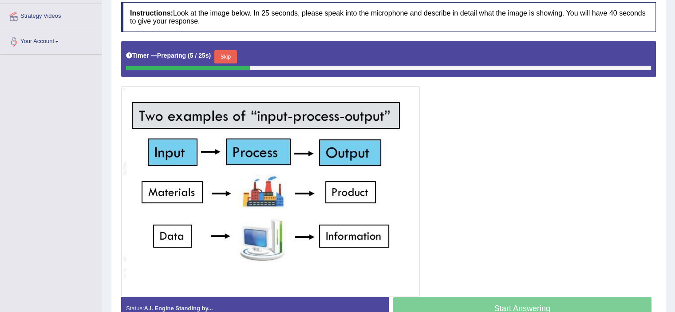
click at [233, 55] on button "Skip" at bounding box center [225, 56] width 22 height 13
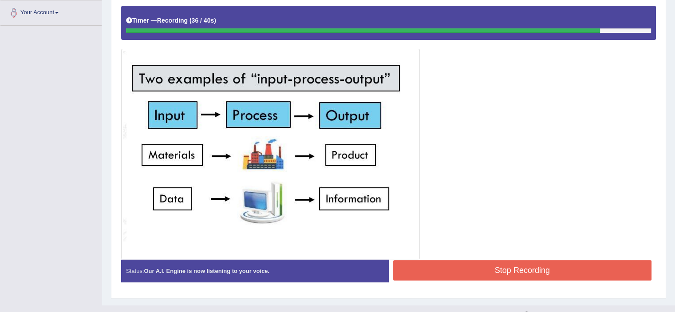
scroll to position [206, 0]
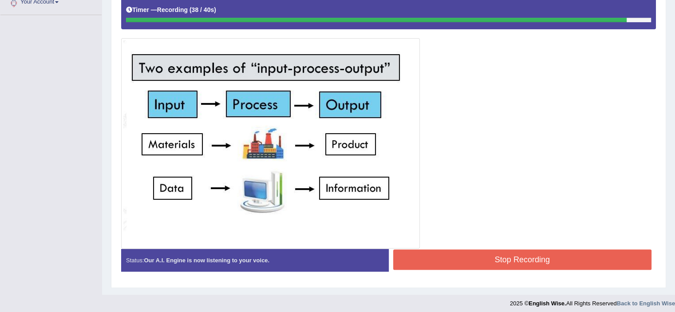
click at [533, 254] on button "Stop Recording" at bounding box center [522, 259] width 259 height 20
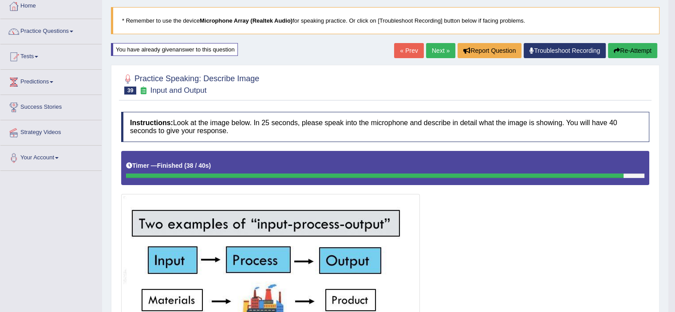
scroll to position [47, 0]
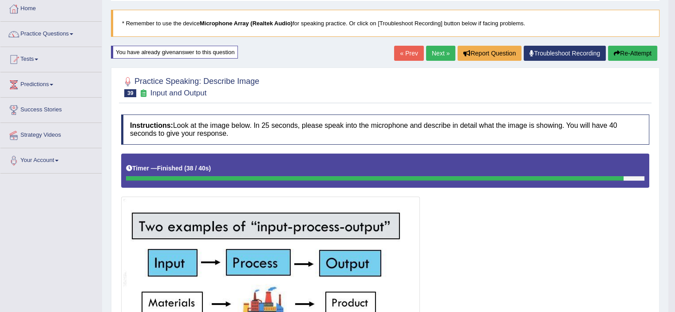
click at [634, 58] on button "Re-Attempt" at bounding box center [632, 53] width 49 height 15
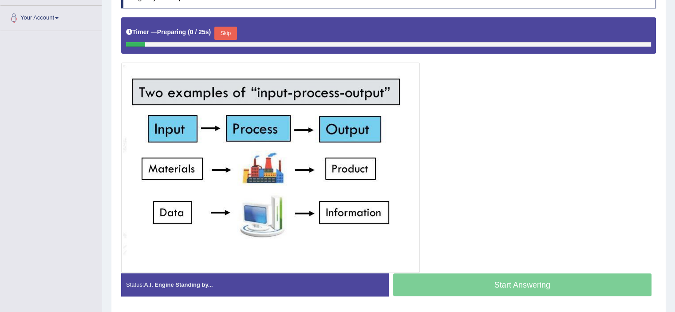
scroll to position [195, 0]
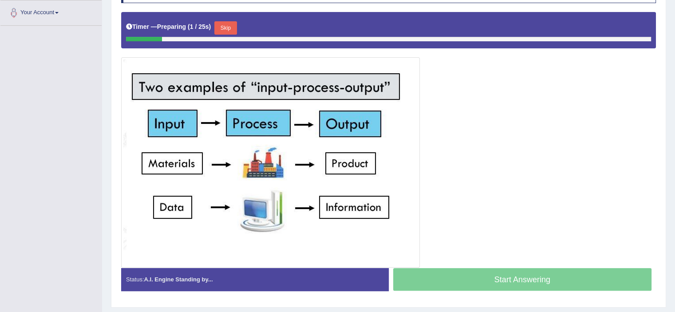
click at [231, 24] on button "Skip" at bounding box center [225, 27] width 22 height 13
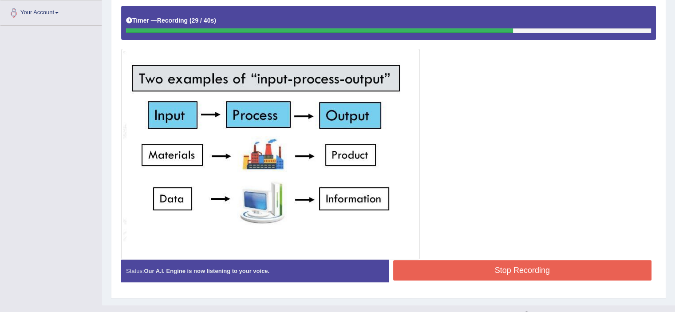
click at [537, 268] on button "Stop Recording" at bounding box center [522, 270] width 259 height 20
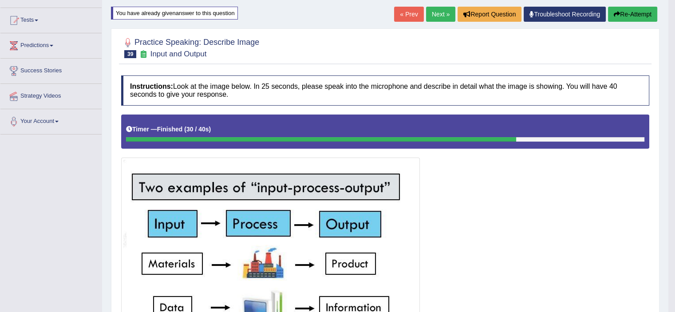
scroll to position [87, 0]
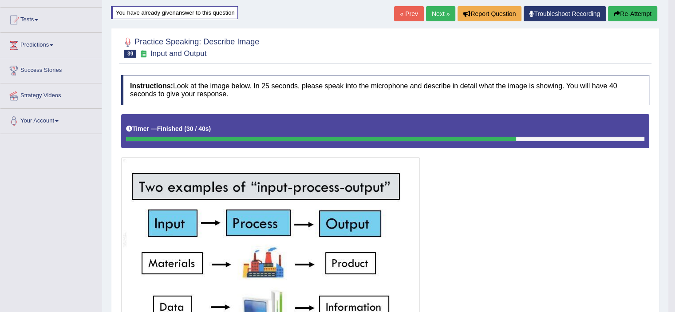
click at [487, 175] on div at bounding box center [385, 240] width 528 height 253
click at [631, 9] on button "Re-Attempt" at bounding box center [632, 13] width 49 height 15
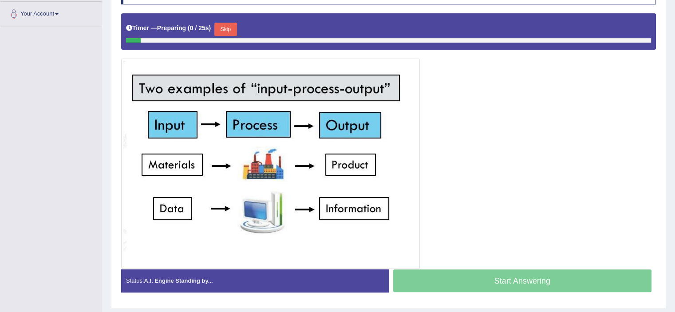
scroll to position [198, 0]
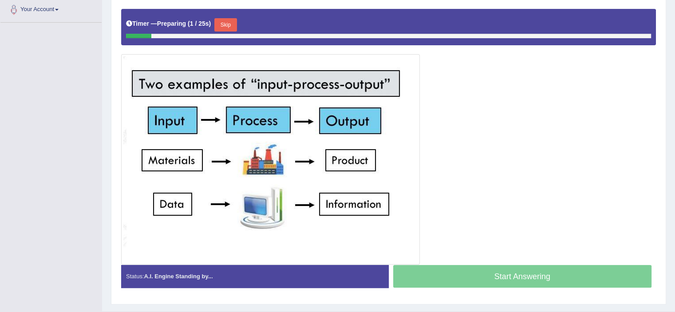
click at [228, 23] on button "Skip" at bounding box center [225, 24] width 22 height 13
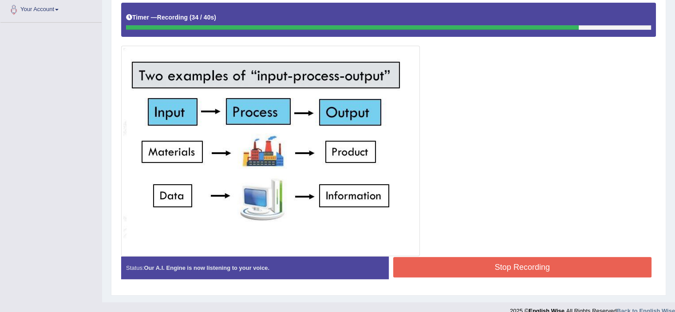
click at [511, 268] on button "Stop Recording" at bounding box center [522, 267] width 259 height 20
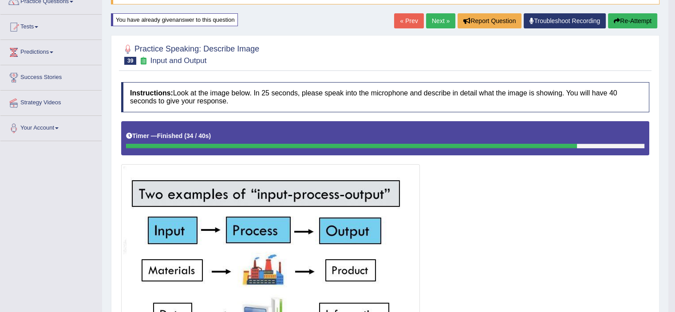
scroll to position [79, 0]
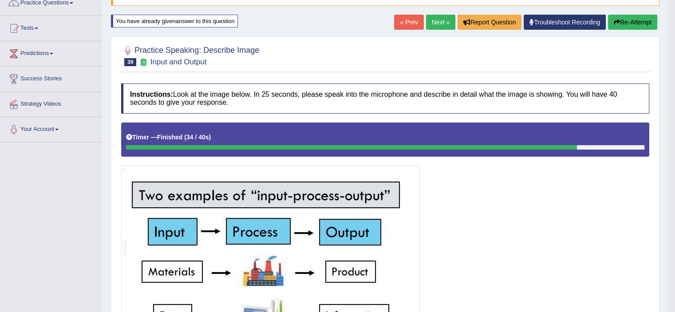
click at [630, 27] on button "Re-Attempt" at bounding box center [632, 22] width 49 height 15
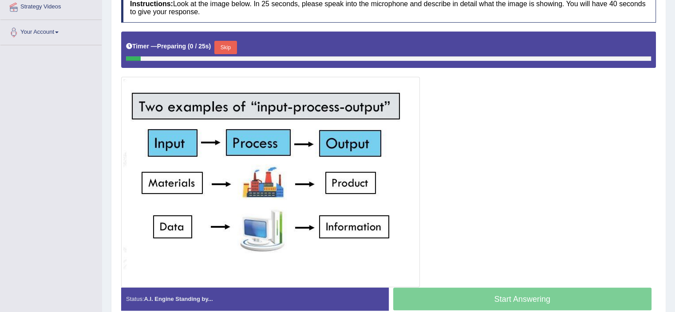
scroll to position [177, 0]
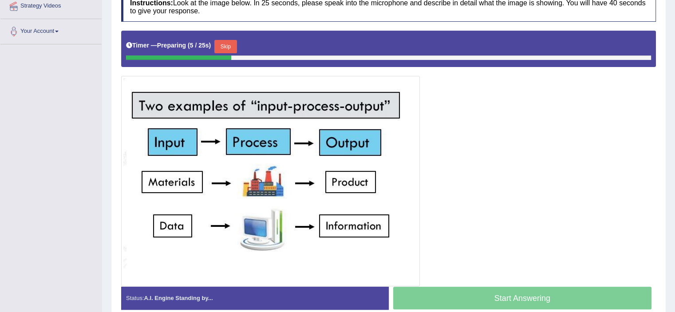
click at [232, 45] on button "Skip" at bounding box center [225, 46] width 22 height 13
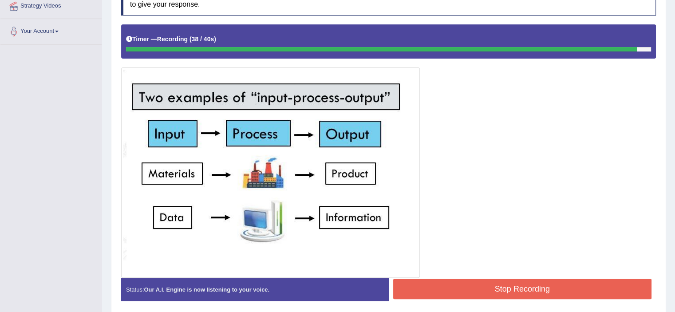
click at [532, 285] on button "Stop Recording" at bounding box center [522, 289] width 259 height 20
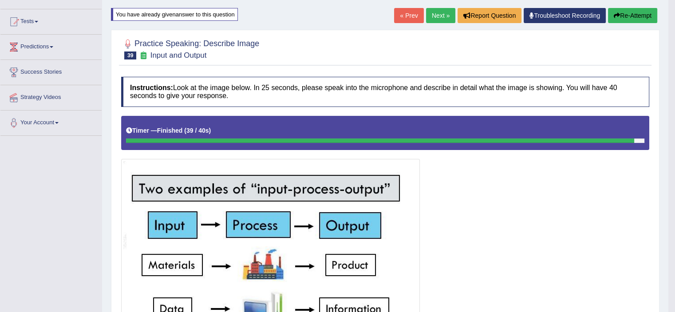
scroll to position [83, 0]
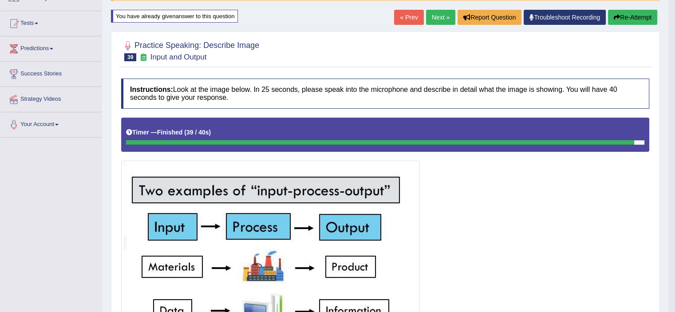
click at [625, 18] on button "Re-Attempt" at bounding box center [632, 17] width 49 height 15
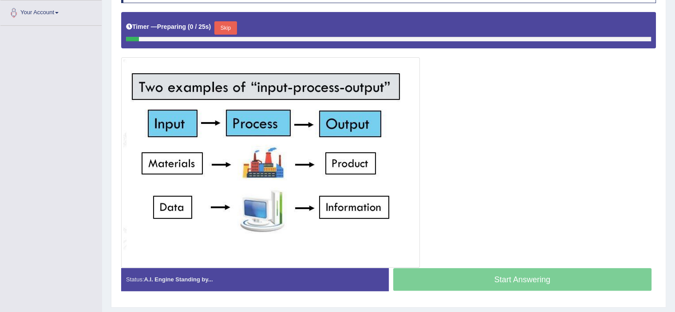
scroll to position [199, 0]
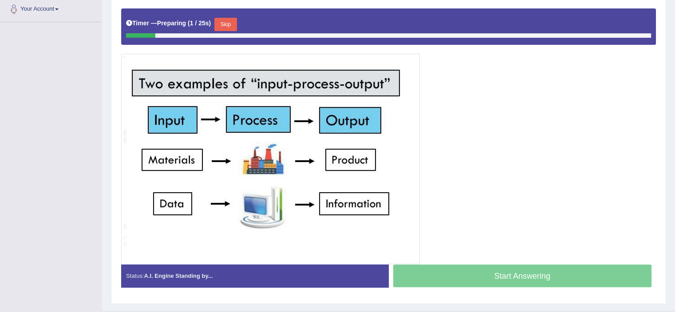
click at [229, 20] on button "Skip" at bounding box center [225, 24] width 22 height 13
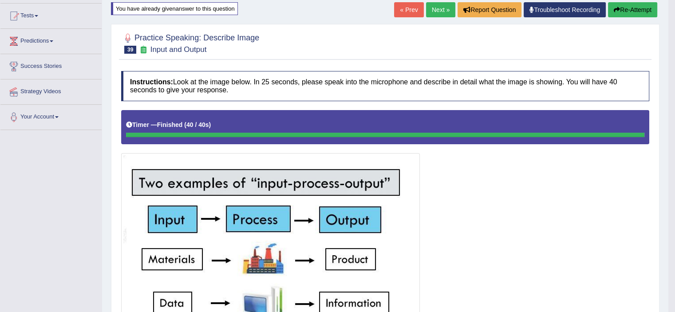
scroll to position [89, 0]
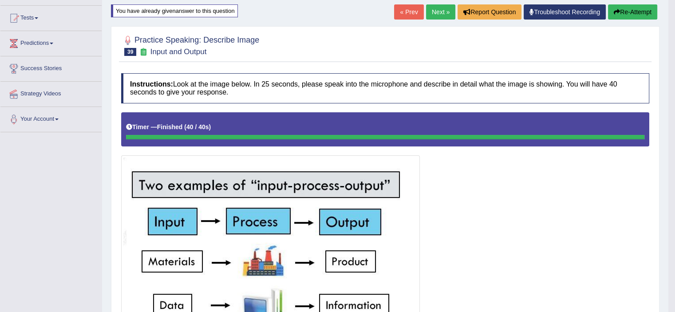
click at [632, 13] on button "Re-Attempt" at bounding box center [632, 11] width 49 height 15
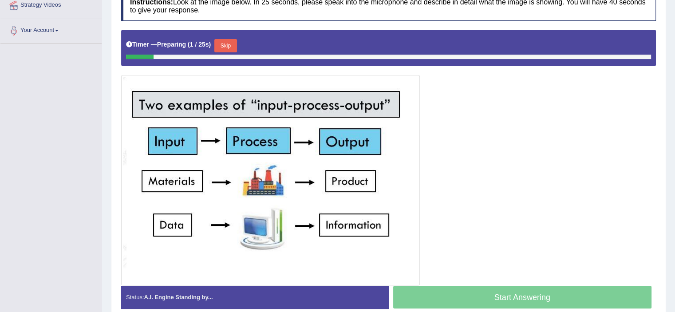
scroll to position [179, 0]
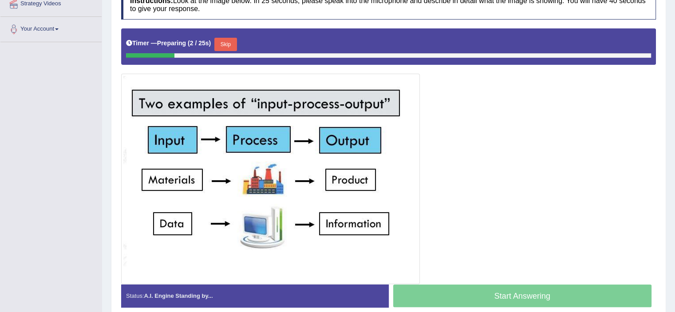
click at [227, 41] on button "Skip" at bounding box center [225, 44] width 22 height 13
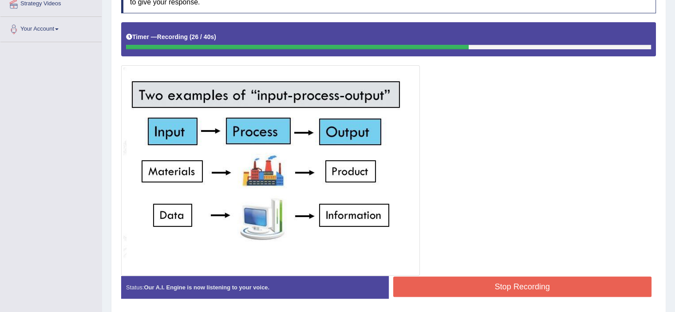
click at [521, 280] on button "Stop Recording" at bounding box center [522, 286] width 259 height 20
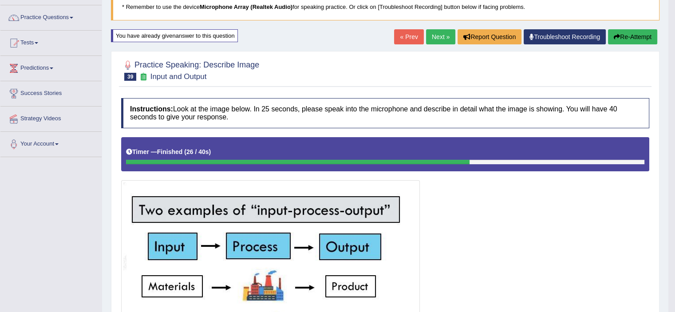
scroll to position [29, 0]
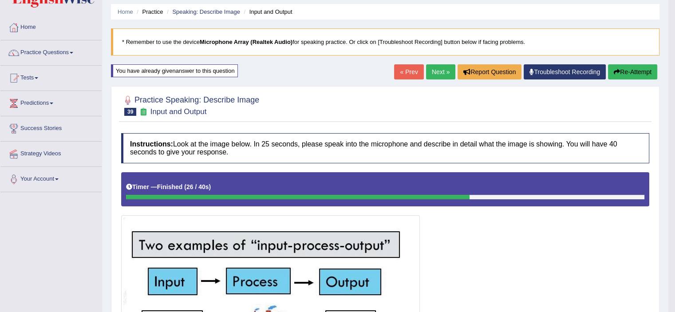
click at [638, 64] on button "Re-Attempt" at bounding box center [632, 71] width 49 height 15
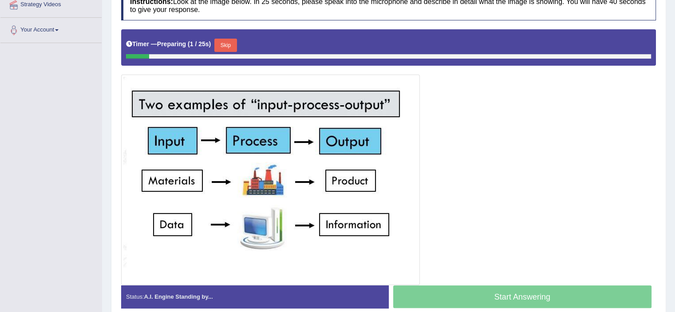
scroll to position [180, 0]
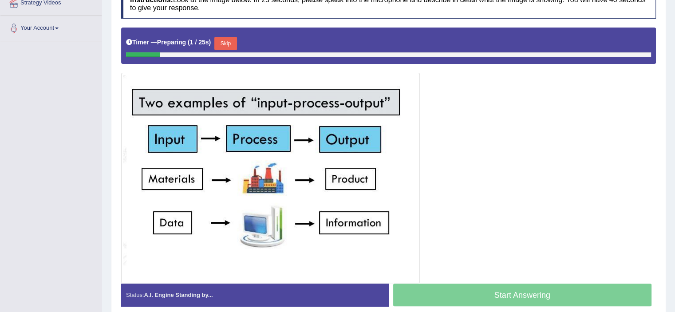
click at [224, 45] on button "Skip" at bounding box center [225, 43] width 22 height 13
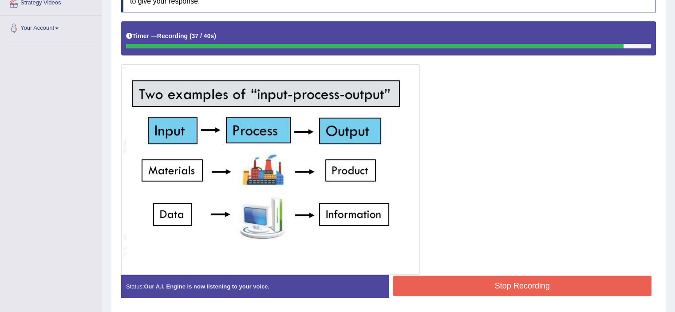
click at [500, 280] on button "Stop Recording" at bounding box center [522, 286] width 259 height 20
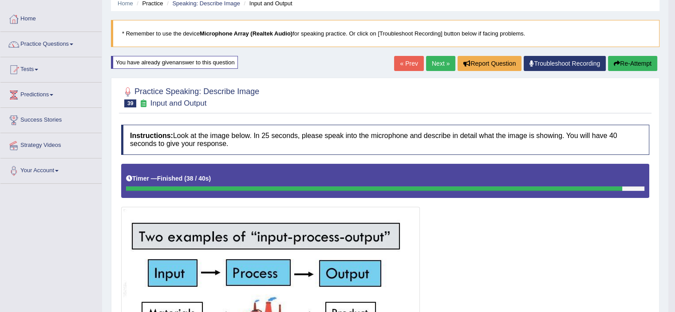
scroll to position [36, 0]
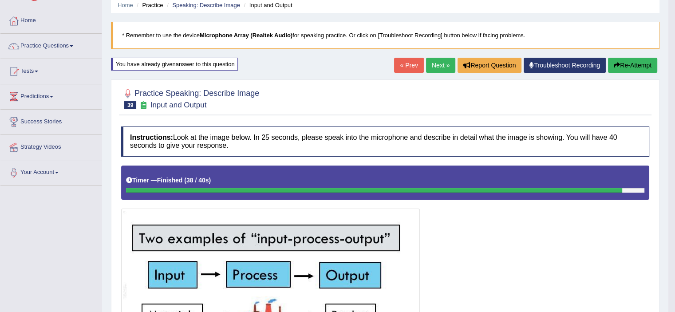
click at [630, 59] on button "Re-Attempt" at bounding box center [632, 65] width 49 height 15
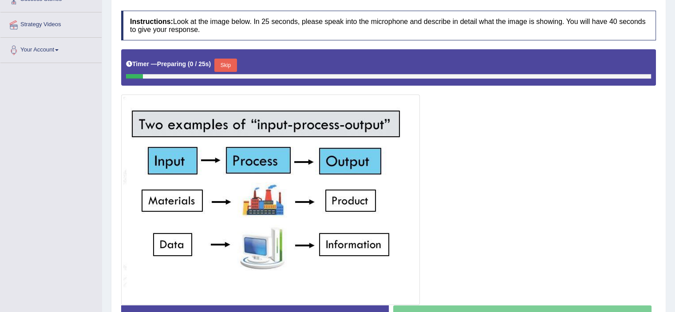
scroll to position [166, 0]
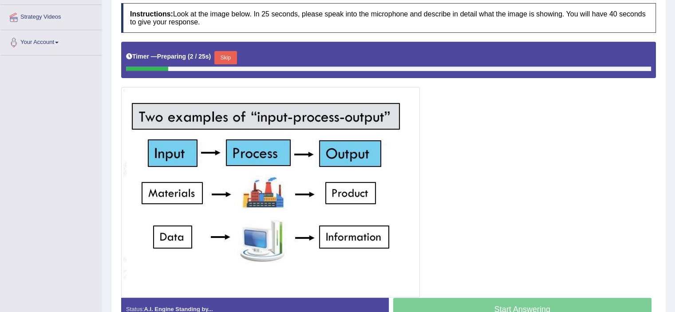
click at [233, 51] on button "Skip" at bounding box center [225, 57] width 22 height 13
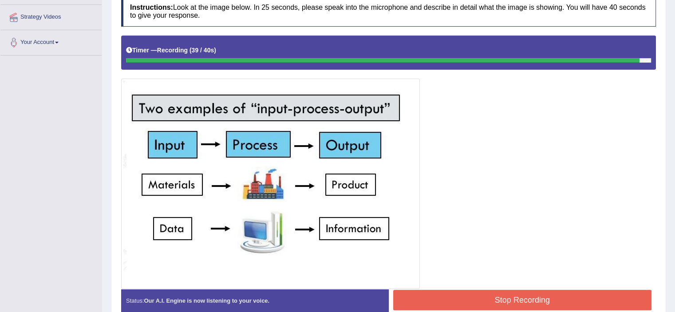
click at [534, 294] on button "Stop Recording" at bounding box center [522, 300] width 259 height 20
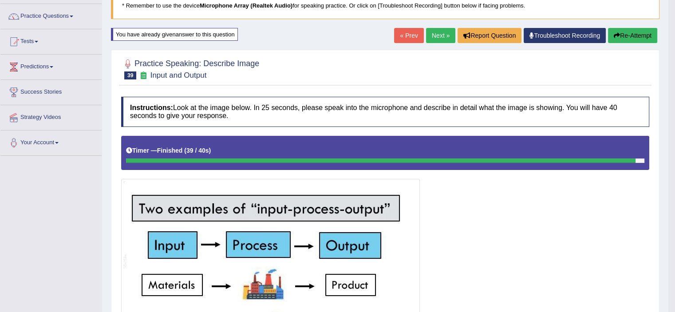
scroll to position [41, 0]
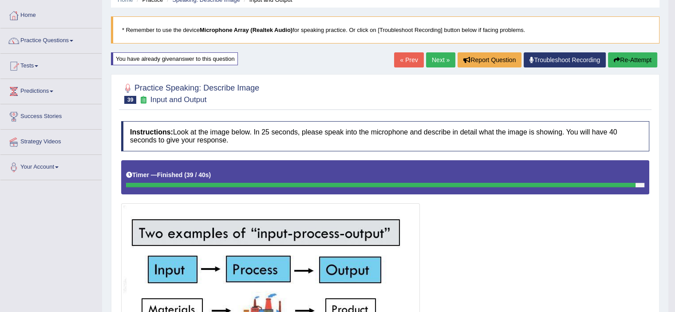
click at [632, 55] on button "Re-Attempt" at bounding box center [632, 59] width 49 height 15
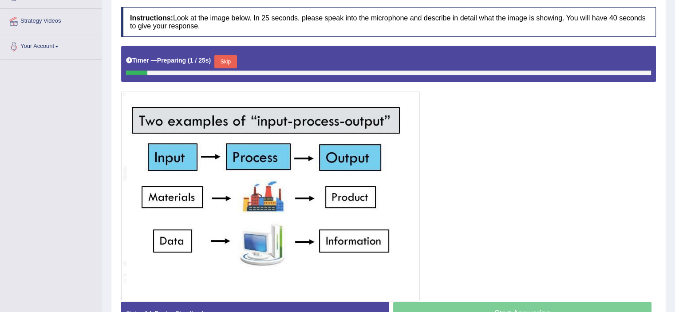
scroll to position [162, 0]
click at [225, 60] on button "Skip" at bounding box center [225, 61] width 22 height 13
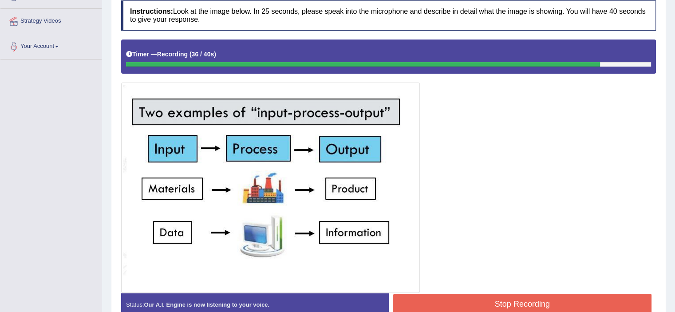
click at [531, 297] on button "Stop Recording" at bounding box center [522, 304] width 259 height 20
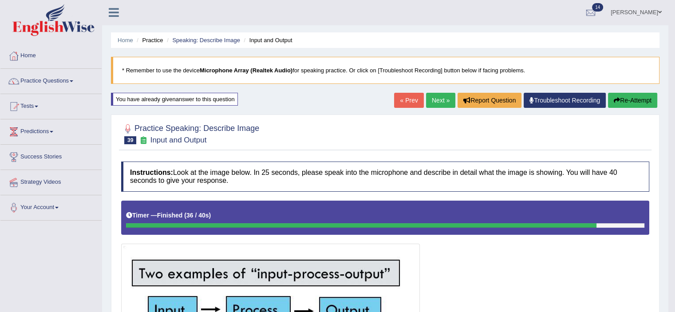
scroll to position [0, 0]
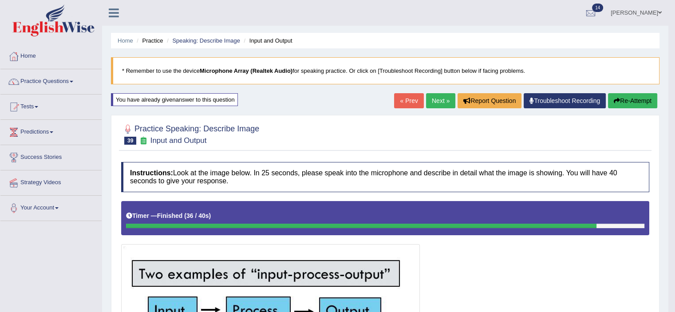
click at [627, 94] on button "Re-Attempt" at bounding box center [632, 100] width 49 height 15
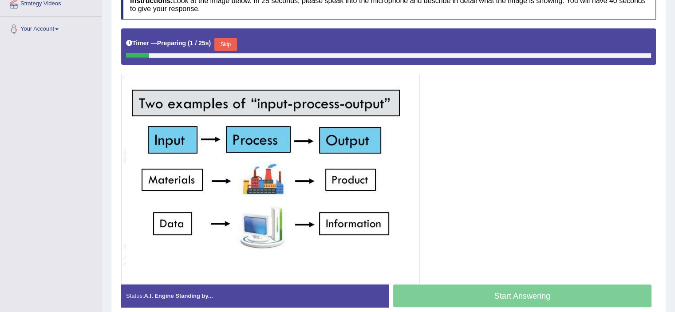
scroll to position [179, 0]
click at [227, 37] on button "Skip" at bounding box center [225, 43] width 22 height 13
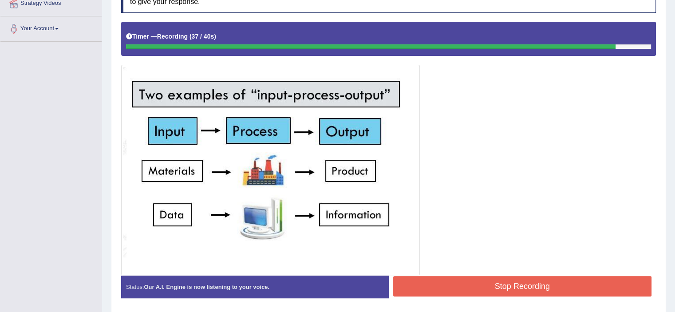
click at [522, 278] on button "Stop Recording" at bounding box center [522, 286] width 259 height 20
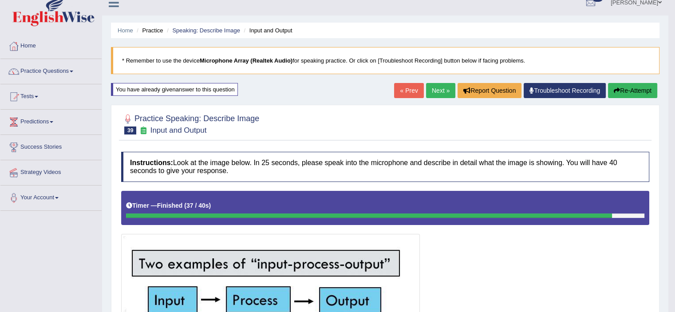
scroll to position [0, 0]
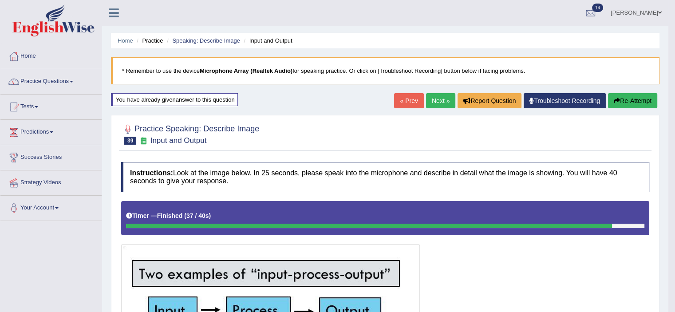
click at [437, 97] on link "Next »" at bounding box center [440, 100] width 29 height 15
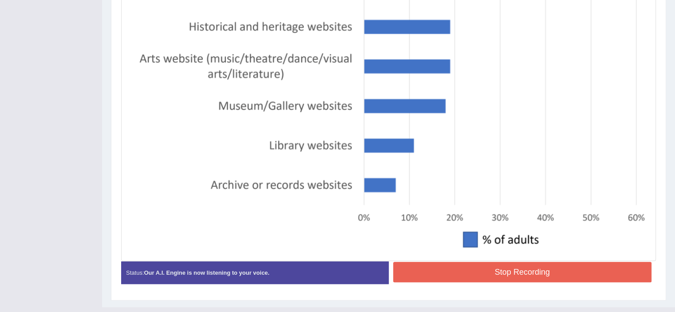
scroll to position [349, 0]
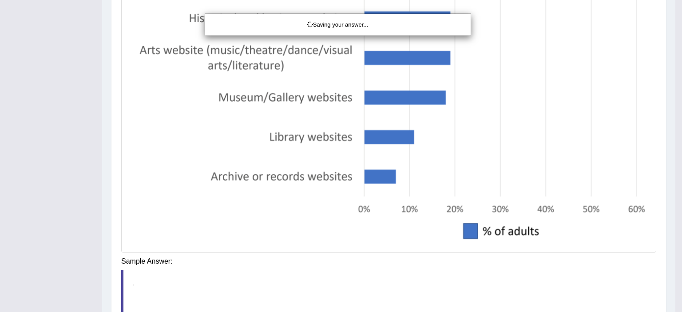
click at [233, 55] on div "Saving your answer..." at bounding box center [341, 156] width 682 height 312
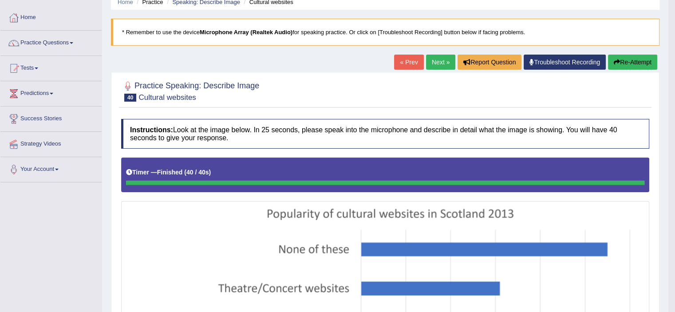
scroll to position [36, 0]
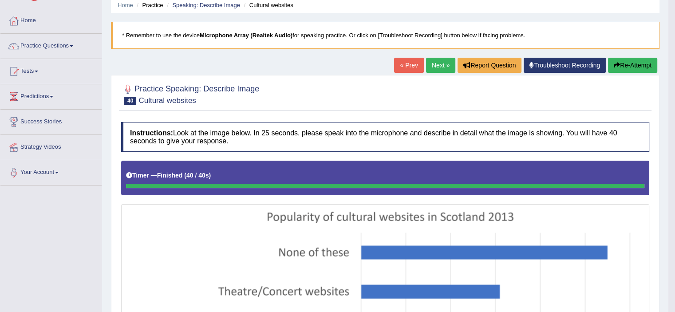
click at [626, 67] on button "Re-Attempt" at bounding box center [632, 65] width 49 height 15
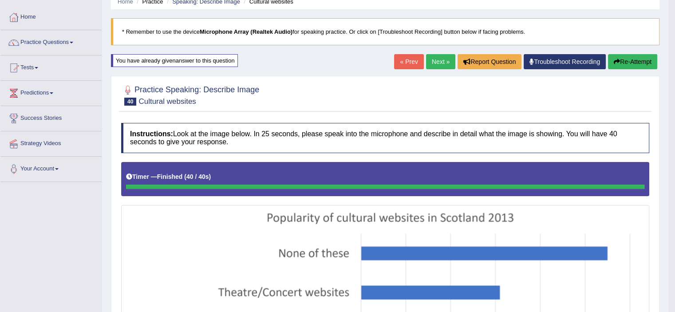
scroll to position [30, 0]
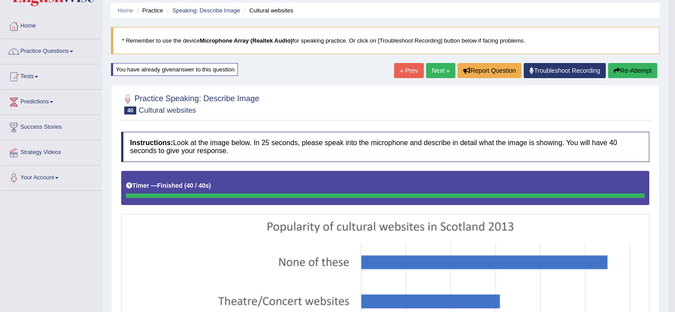
click at [633, 70] on button "Re-Attempt" at bounding box center [632, 70] width 49 height 15
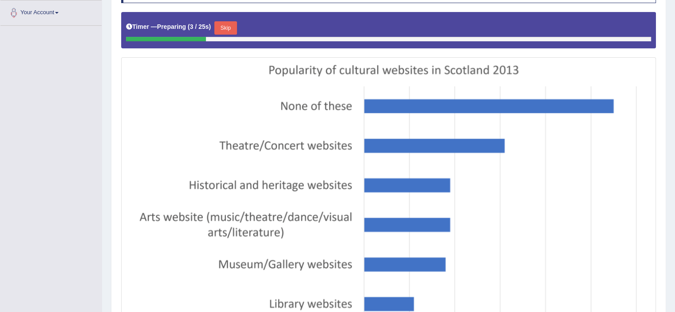
scroll to position [195, 0]
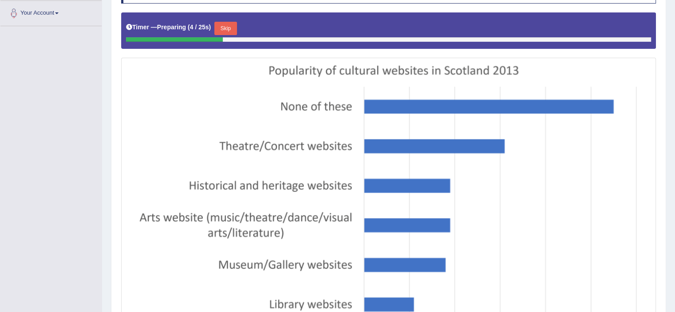
click at [229, 28] on button "Skip" at bounding box center [225, 28] width 22 height 13
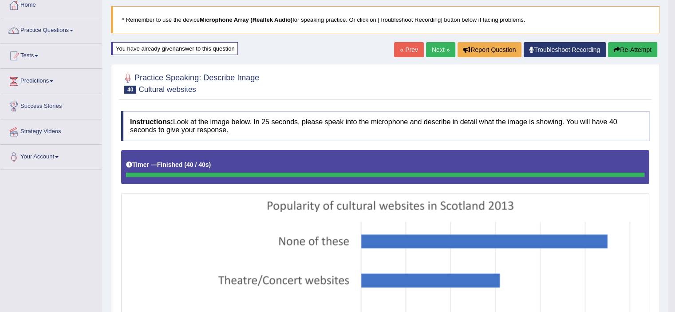
scroll to position [50, 0]
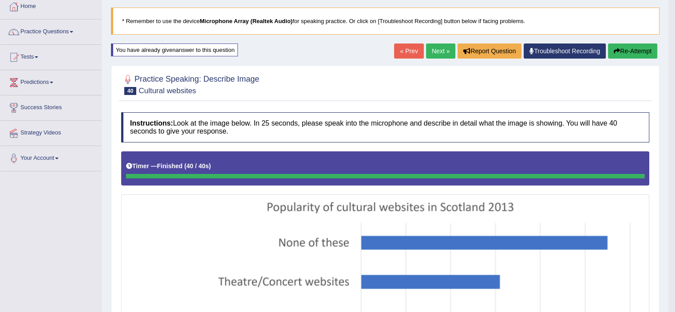
click at [630, 43] on button "Re-Attempt" at bounding box center [632, 50] width 49 height 15
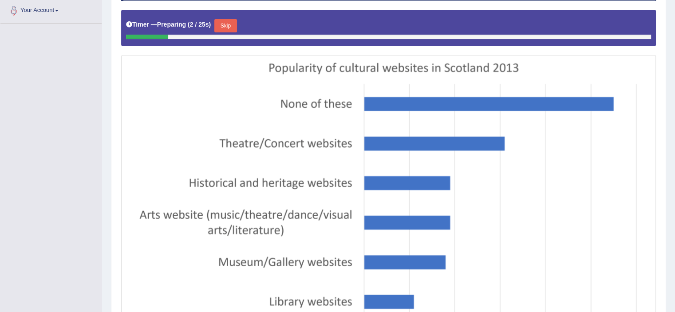
scroll to position [187, 0]
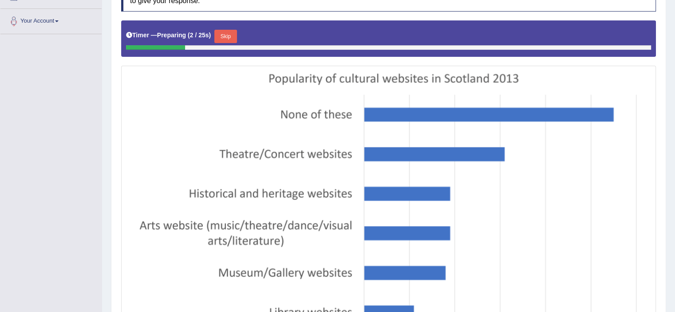
click at [227, 30] on button "Skip" at bounding box center [225, 36] width 22 height 13
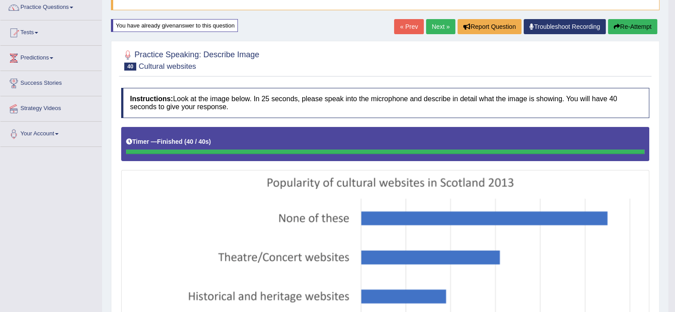
scroll to position [38, 0]
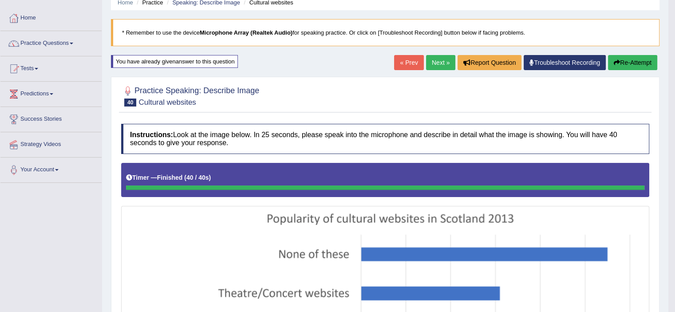
click at [437, 60] on link "Next »" at bounding box center [440, 62] width 29 height 15
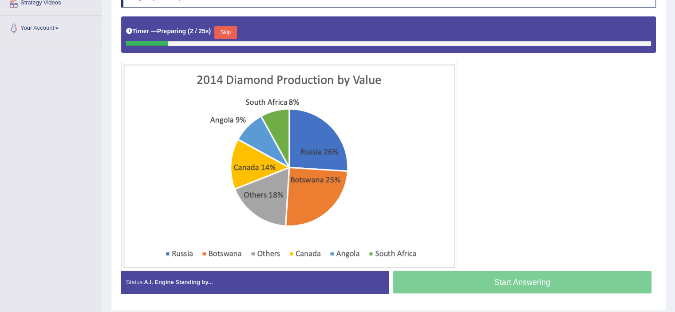
scroll to position [181, 0]
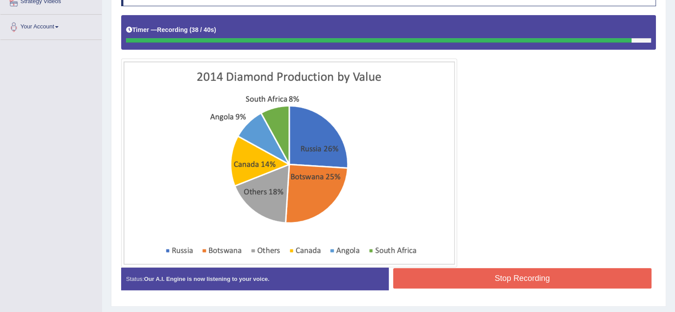
click at [517, 280] on button "Stop Recording" at bounding box center [522, 278] width 259 height 20
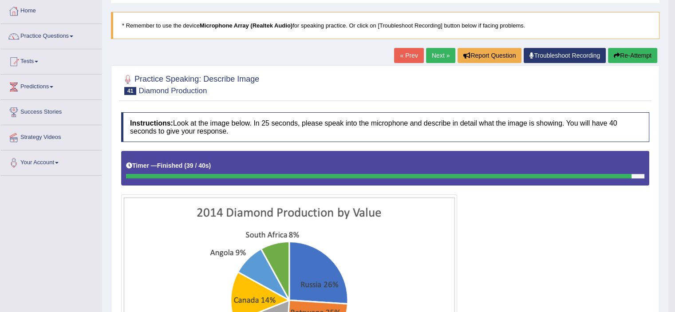
scroll to position [42, 0]
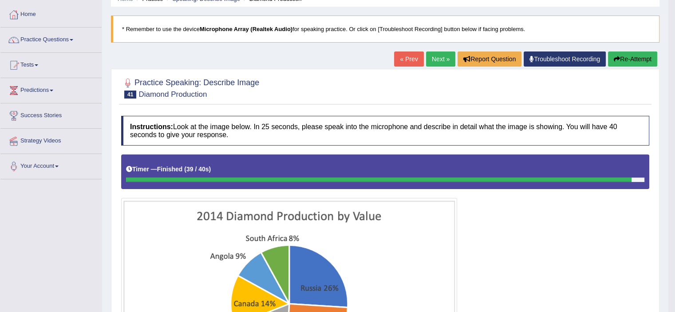
click at [623, 54] on button "Re-Attempt" at bounding box center [632, 58] width 49 height 15
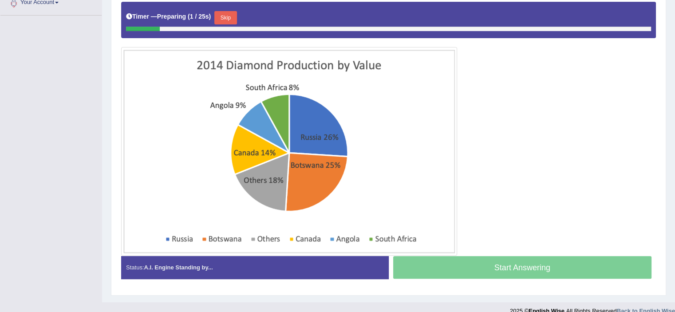
scroll to position [206, 0]
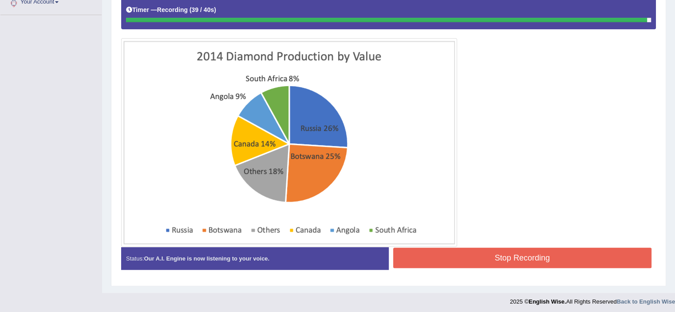
click at [520, 256] on button "Stop Recording" at bounding box center [522, 258] width 259 height 20
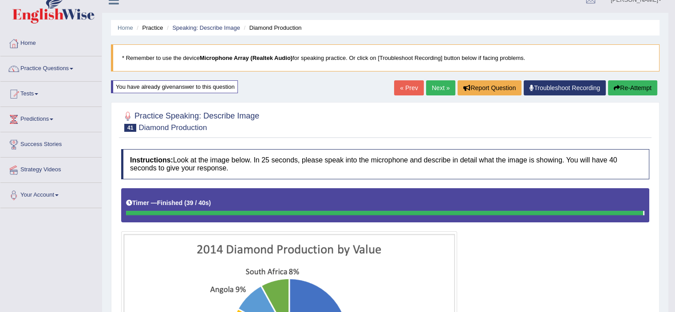
scroll to position [12, 0]
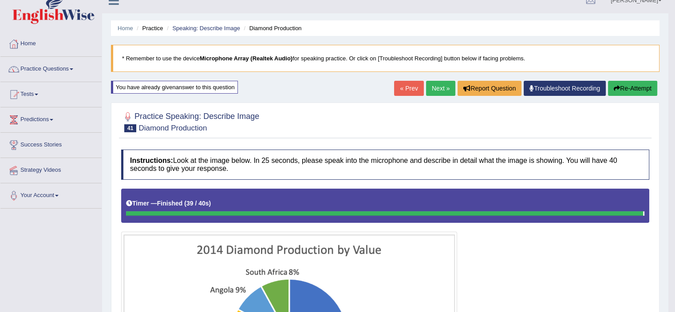
click at [640, 84] on button "Re-Attempt" at bounding box center [632, 88] width 49 height 15
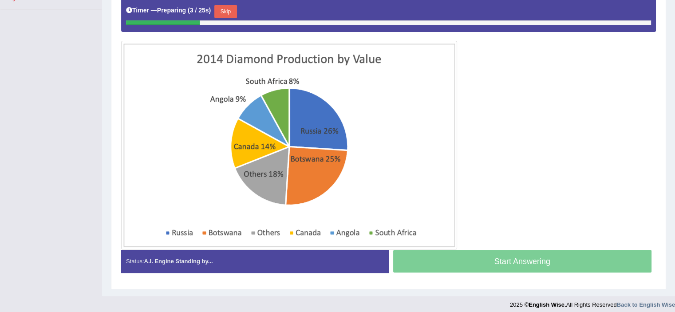
scroll to position [213, 0]
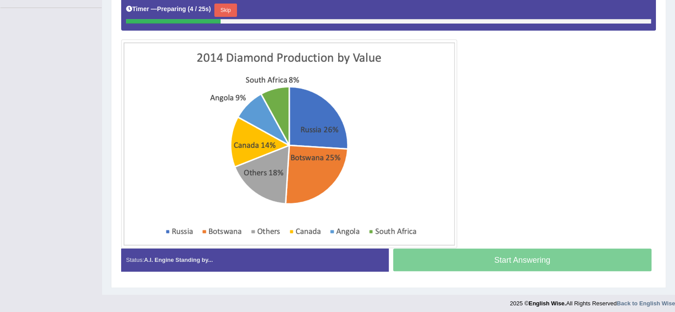
click at [229, 7] on button "Skip" at bounding box center [225, 10] width 22 height 13
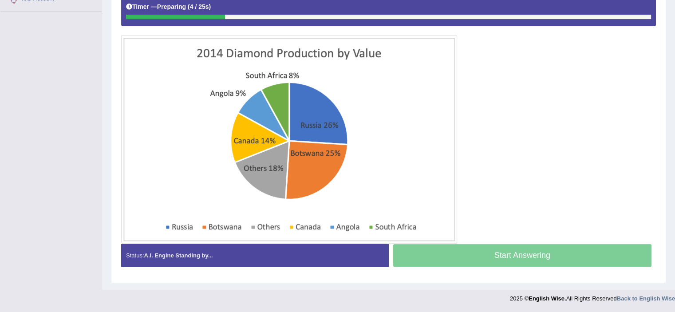
scroll to position [208, 0]
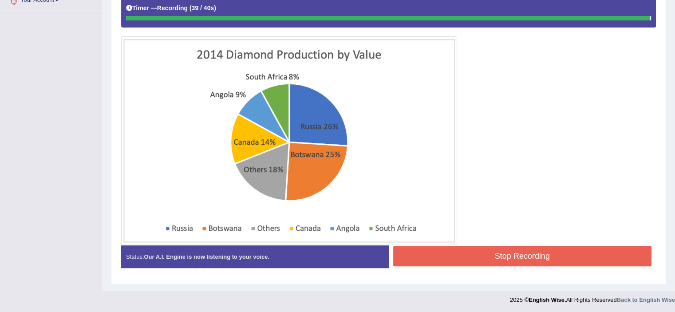
click at [517, 257] on button "Stop Recording" at bounding box center [522, 256] width 259 height 20
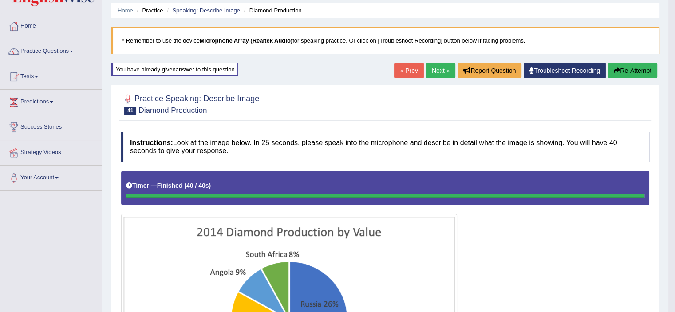
scroll to position [21, 0]
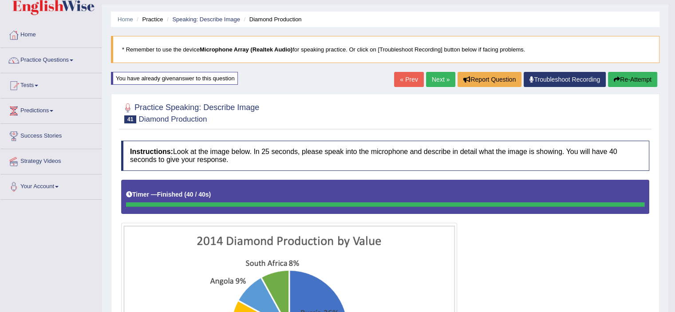
click at [629, 76] on button "Re-Attempt" at bounding box center [632, 79] width 49 height 15
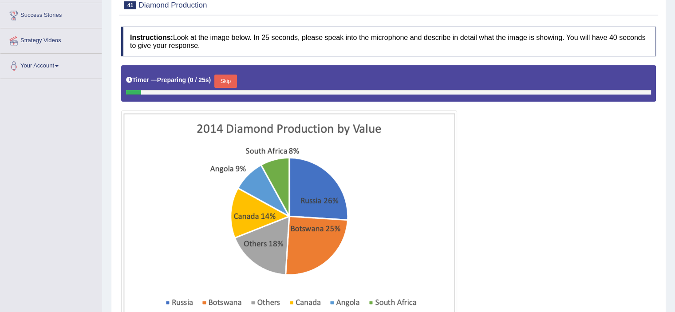
scroll to position [142, 0]
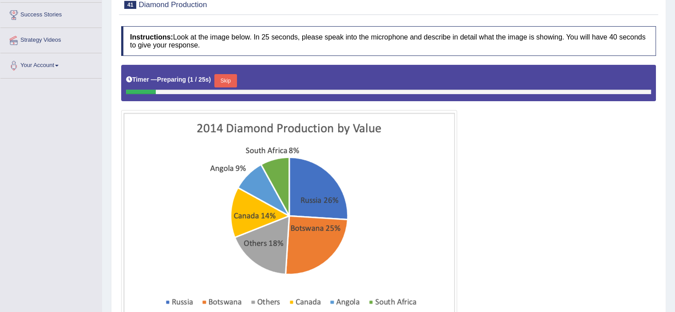
click at [220, 83] on button "Skip" at bounding box center [225, 80] width 22 height 13
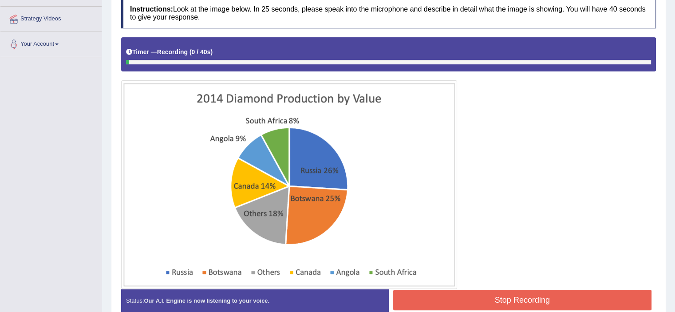
scroll to position [172, 0]
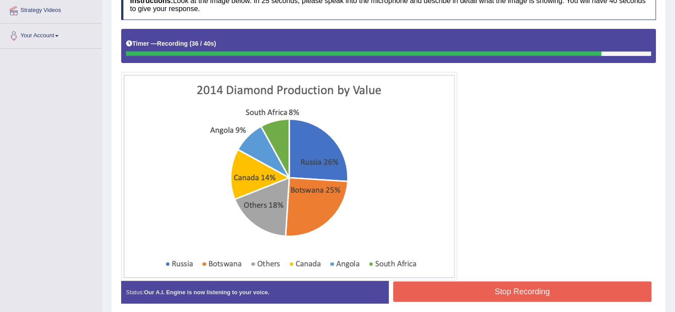
click at [517, 286] on button "Stop Recording" at bounding box center [522, 291] width 259 height 20
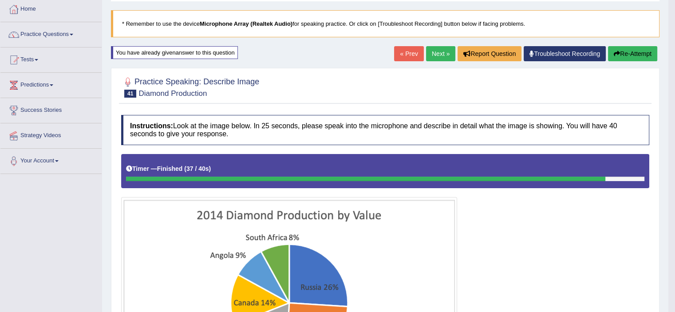
scroll to position [46, 0]
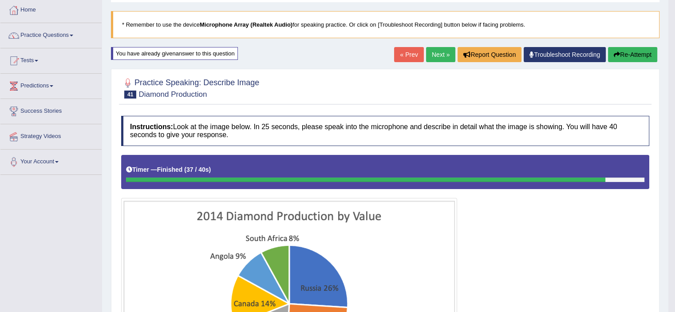
click at [618, 54] on icon "button" at bounding box center [617, 54] width 6 height 6
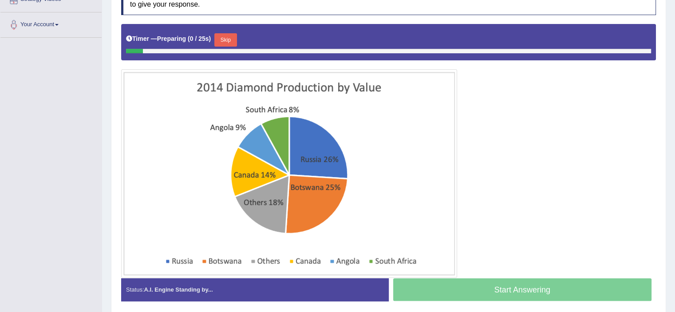
scroll to position [187, 0]
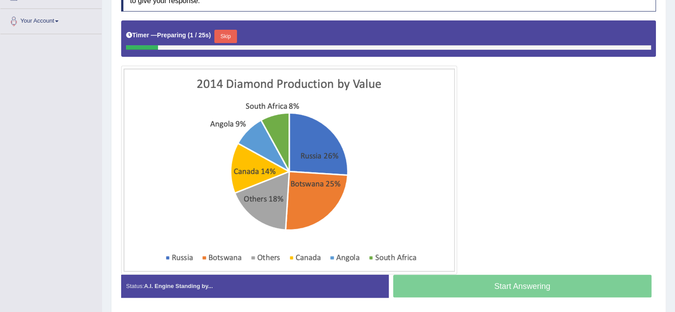
click at [231, 35] on button "Skip" at bounding box center [225, 36] width 22 height 13
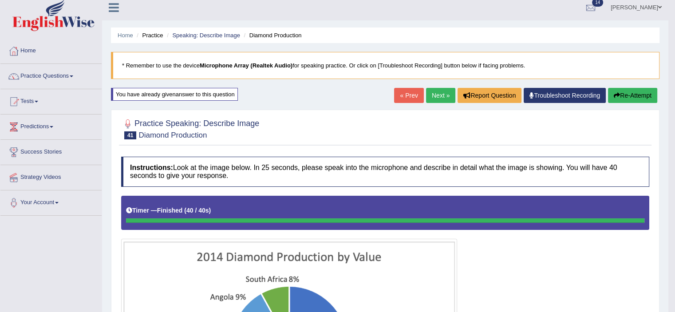
scroll to position [4, 0]
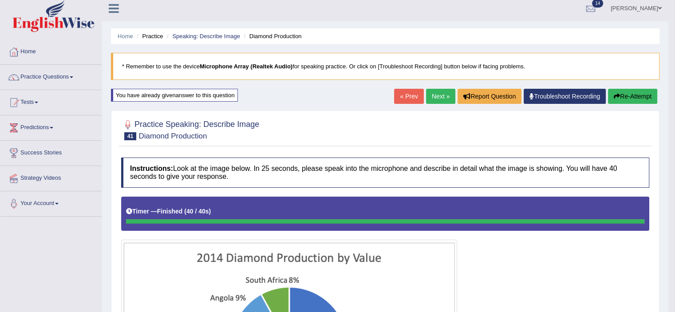
click at [616, 94] on icon "button" at bounding box center [617, 96] width 6 height 6
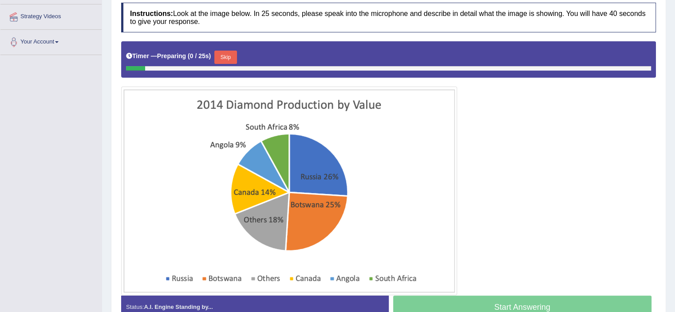
scroll to position [167, 0]
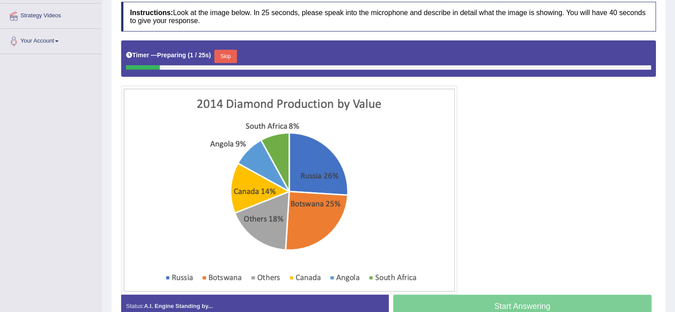
click at [237, 55] on button "Skip" at bounding box center [225, 56] width 22 height 13
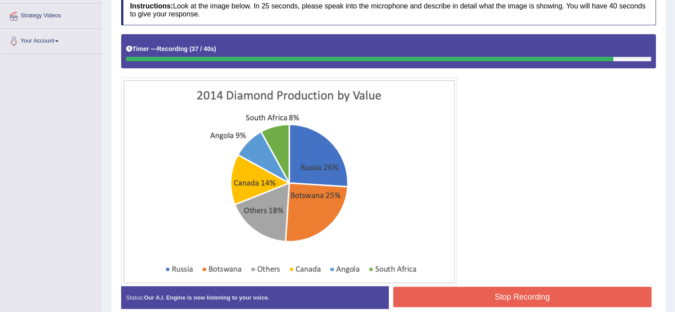
click at [521, 287] on button "Stop Recording" at bounding box center [522, 297] width 259 height 20
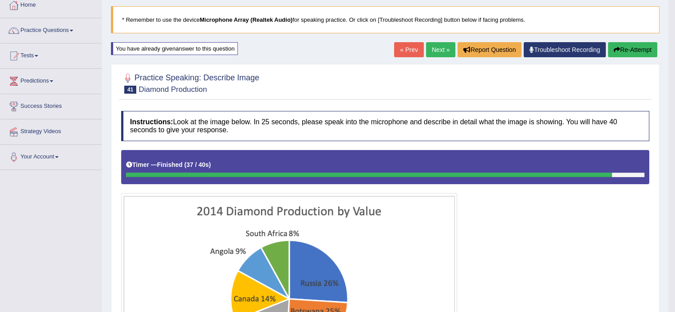
scroll to position [50, 0]
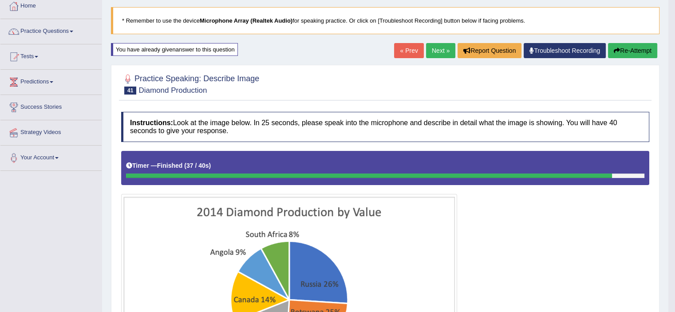
click at [628, 47] on button "Re-Attempt" at bounding box center [632, 50] width 49 height 15
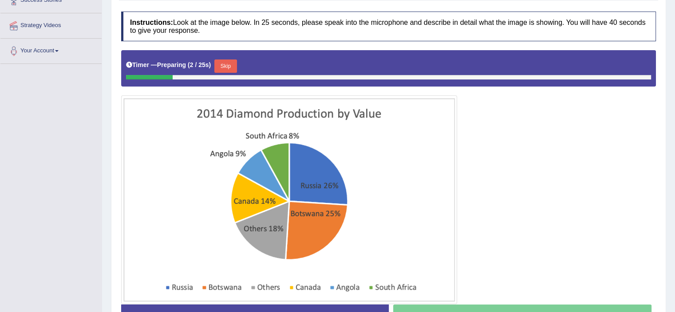
scroll to position [165, 0]
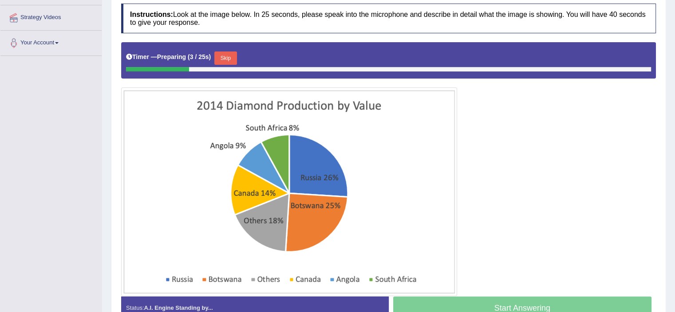
click at [225, 56] on button "Skip" at bounding box center [225, 57] width 22 height 13
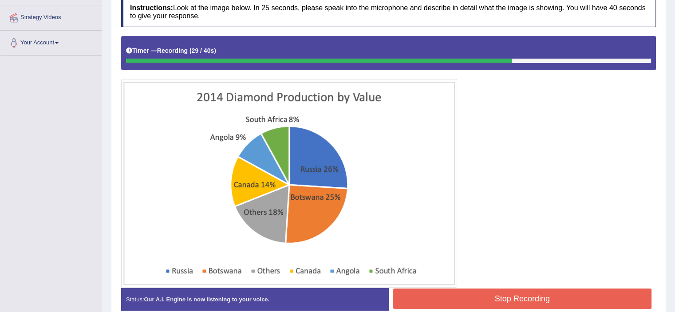
click at [529, 292] on button "Stop Recording" at bounding box center [522, 298] width 259 height 20
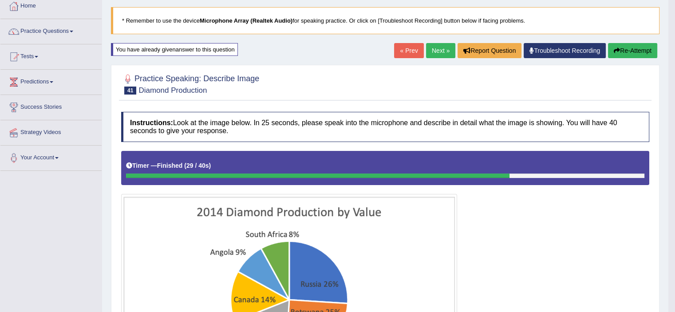
scroll to position [36, 0]
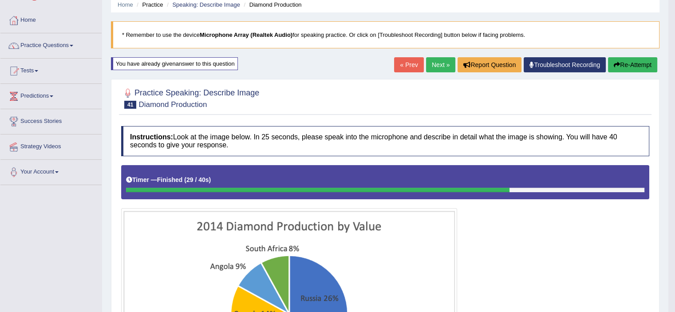
click at [627, 63] on button "Re-Attempt" at bounding box center [632, 64] width 49 height 15
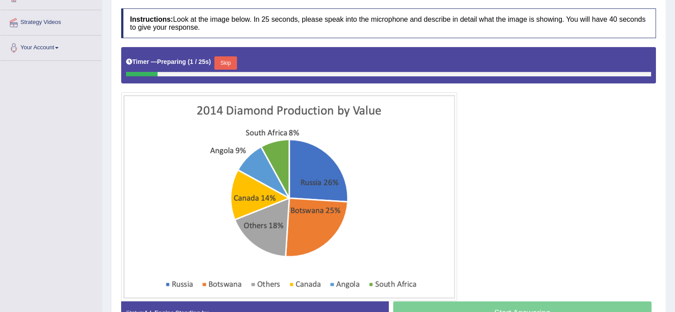
scroll to position [172, 0]
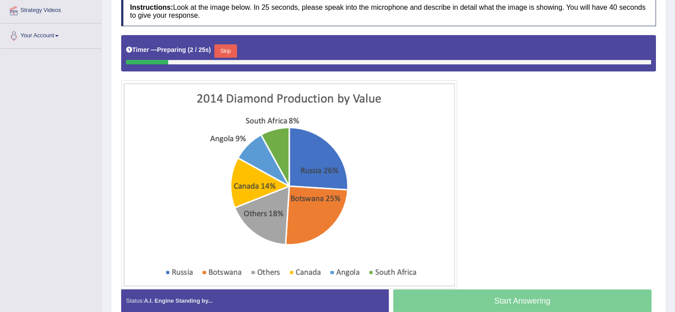
click at [231, 51] on button "Skip" at bounding box center [225, 50] width 22 height 13
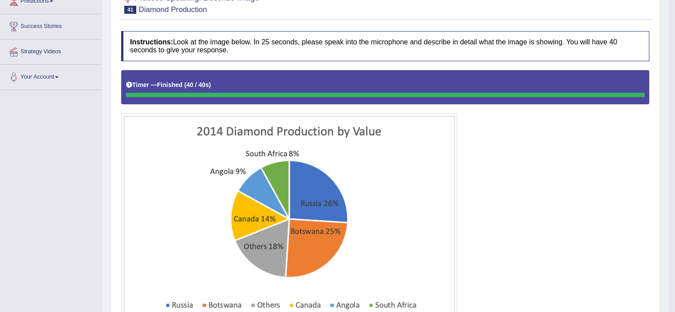
scroll to position [0, 0]
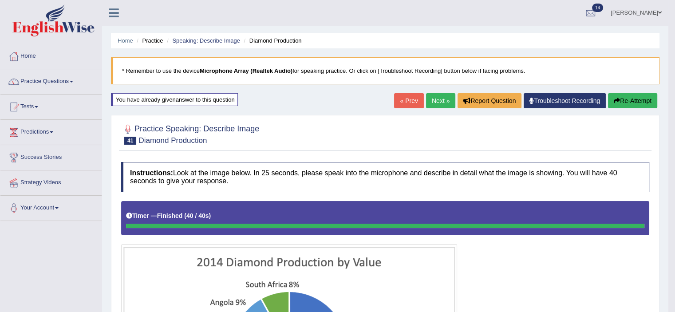
click at [437, 105] on link "Next »" at bounding box center [440, 100] width 29 height 15
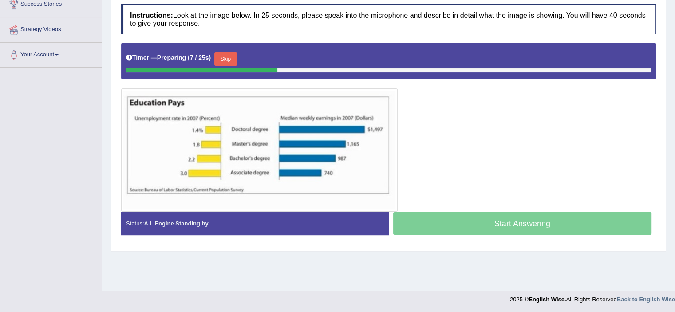
scroll to position [153, 0]
